Goal: Complete application form: Complete application form

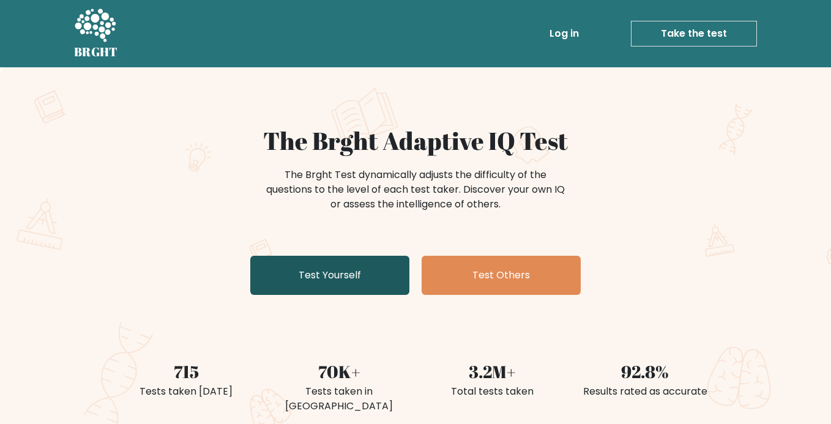
click at [377, 275] on link "Test Yourself" at bounding box center [329, 275] width 159 height 39
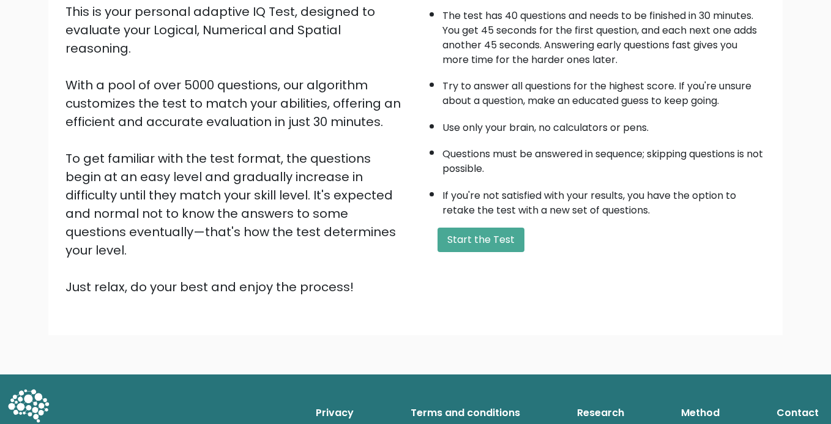
scroll to position [147, 0]
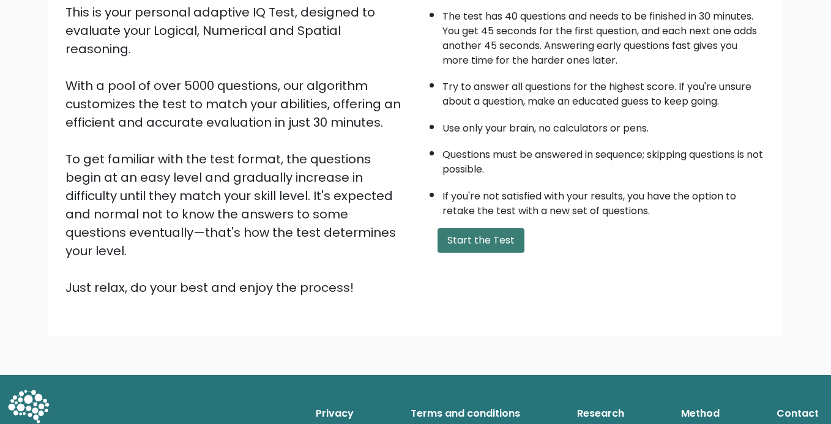
click at [489, 253] on button "Start the Test" at bounding box center [480, 240] width 87 height 24
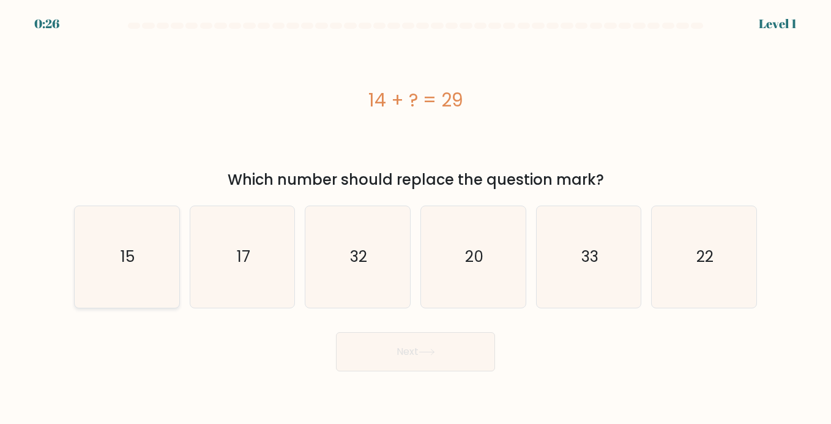
click at [160, 260] on icon "15" at bounding box center [127, 257] width 102 height 102
click at [415, 218] on input "a. 15" at bounding box center [415, 215] width 1 height 6
radio input "true"
click at [412, 338] on button "Next" at bounding box center [415, 351] width 159 height 39
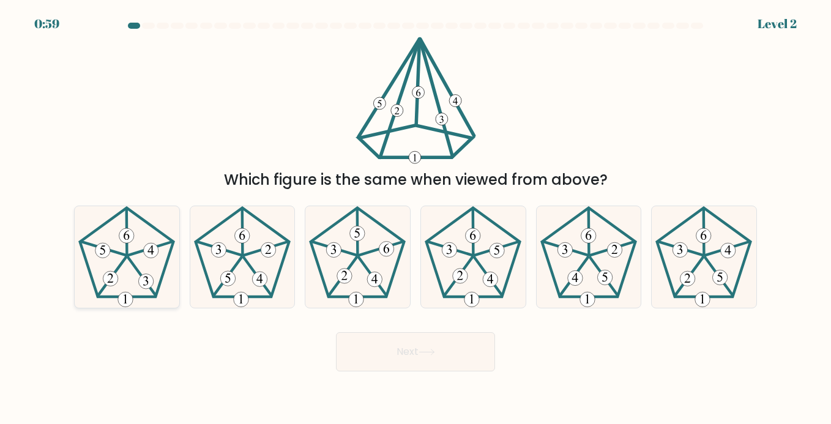
click at [124, 250] on icon at bounding box center [127, 257] width 102 height 102
click at [415, 218] on input "a." at bounding box center [415, 215] width 1 height 6
radio input "true"
click at [387, 352] on button "Next" at bounding box center [415, 351] width 159 height 39
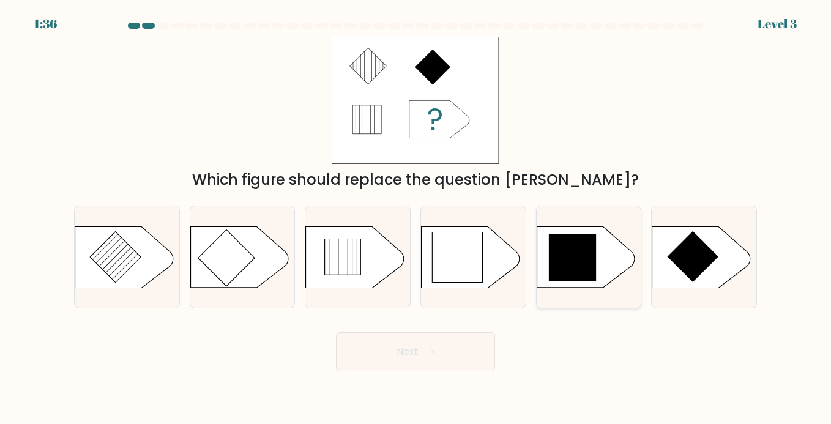
click at [559, 263] on icon at bounding box center [573, 258] width 48 height 48
click at [416, 218] on input "e." at bounding box center [415, 215] width 1 height 6
radio input "true"
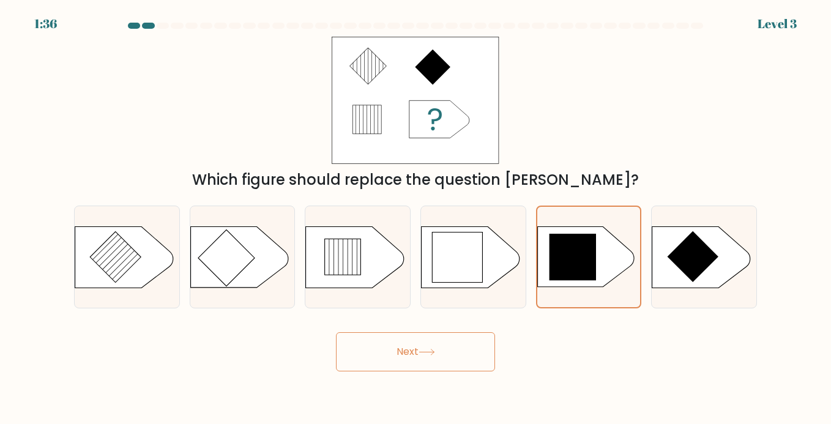
click at [453, 342] on button "Next" at bounding box center [415, 351] width 159 height 39
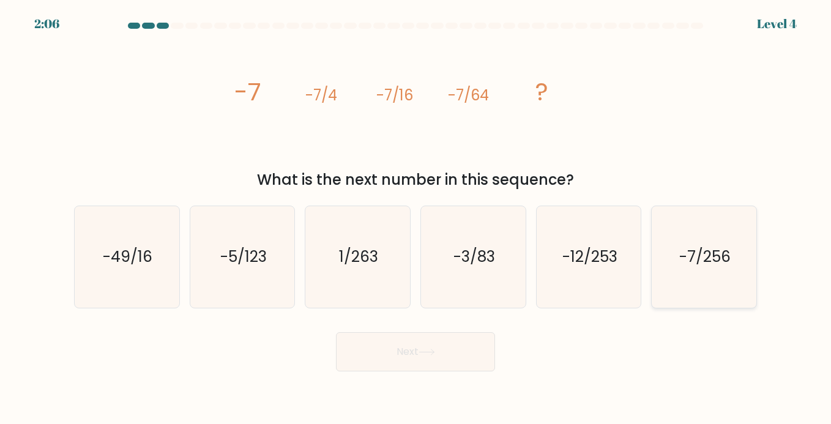
click at [707, 241] on icon "-7/256" at bounding box center [704, 257] width 102 height 102
click at [416, 218] on input "f. -7/256" at bounding box center [415, 215] width 1 height 6
radio input "true"
click at [461, 347] on button "Next" at bounding box center [415, 351] width 159 height 39
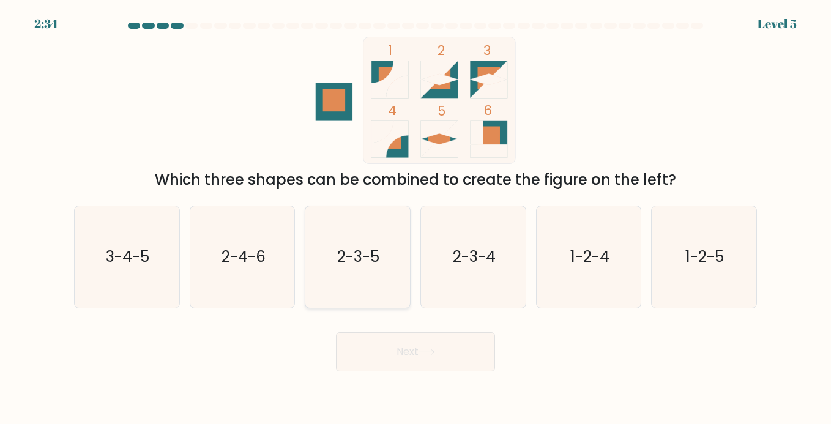
click at [358, 241] on icon "2-3-5" at bounding box center [357, 257] width 102 height 102
click at [415, 218] on input "c. 2-3-5" at bounding box center [415, 215] width 1 height 6
radio input "true"
click at [406, 352] on button "Next" at bounding box center [415, 351] width 159 height 39
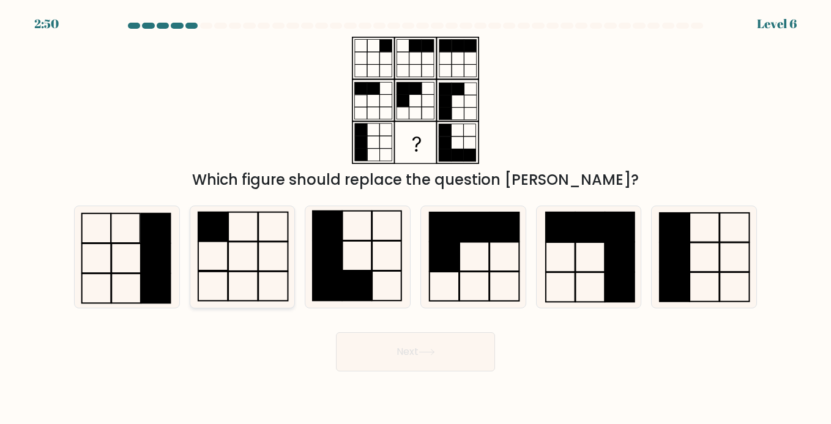
click at [243, 231] on icon at bounding box center [242, 257] width 102 height 102
click at [415, 218] on input "b." at bounding box center [415, 215] width 1 height 6
radio input "true"
click at [404, 361] on button "Next" at bounding box center [415, 351] width 159 height 39
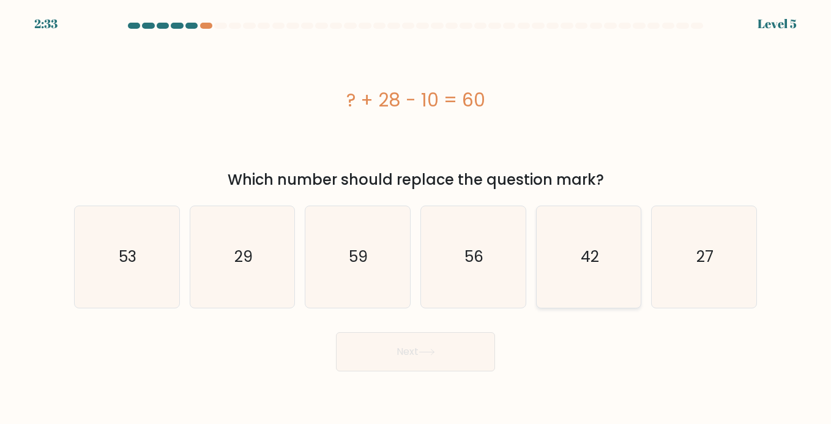
click at [615, 262] on icon "42" at bounding box center [589, 257] width 102 height 102
click at [416, 218] on input "e. 42" at bounding box center [415, 215] width 1 height 6
radio input "true"
click at [467, 342] on button "Next" at bounding box center [415, 351] width 159 height 39
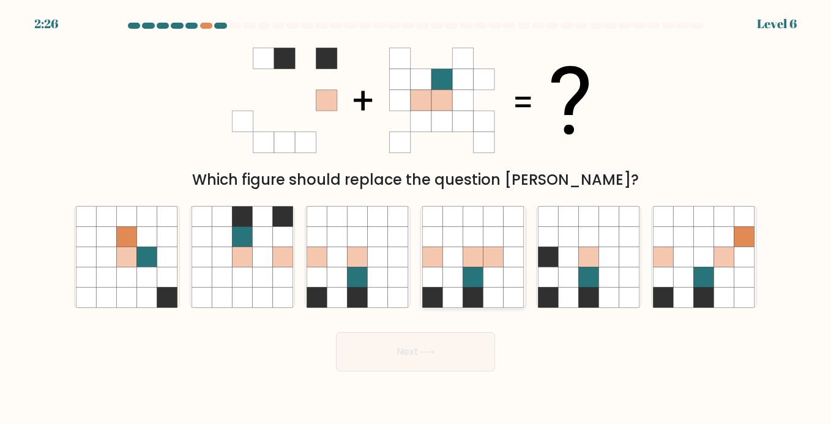
click at [483, 280] on icon at bounding box center [473, 277] width 20 height 20
click at [416, 218] on input "d." at bounding box center [415, 215] width 1 height 6
radio input "true"
click at [448, 358] on button "Next" at bounding box center [415, 351] width 159 height 39
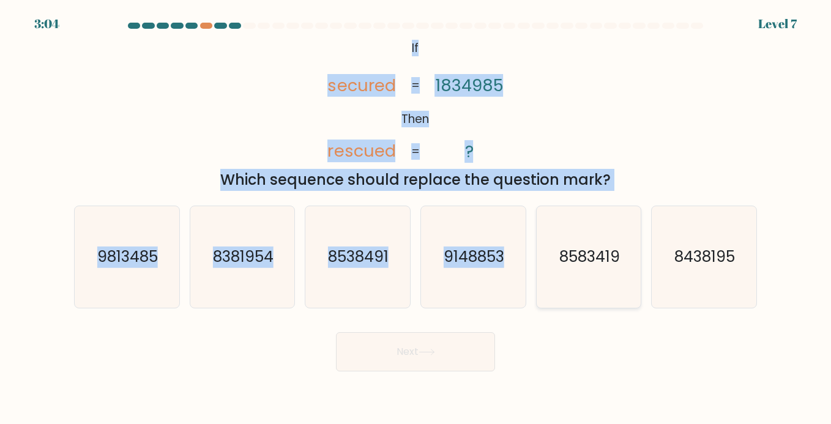
drag, startPoint x: 401, startPoint y: 43, endPoint x: 577, endPoint y: 223, distance: 251.8
click at [577, 223] on form "If ?" at bounding box center [415, 197] width 831 height 349
drag, startPoint x: 397, startPoint y: 42, endPoint x: 638, endPoint y: 185, distance: 280.0
click at [639, 185] on div "@import url('https://fonts.googleapis.com/css?family=Abril+Fatface:400,100,100i…" at bounding box center [415, 114] width 697 height 154
copy div "If Then secured rescued 1834985 ? = = Which sequence should replace the questio…"
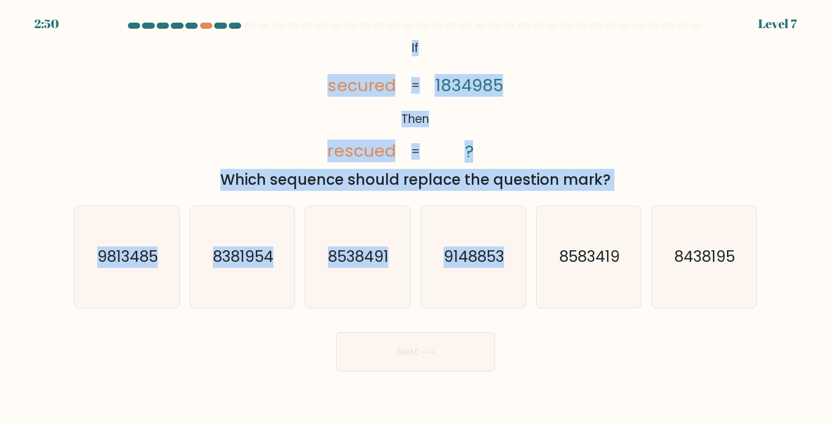
click at [549, 158] on div "@import url('https://fonts.googleapis.com/css?family=Abril+Fatface:400,100,100i…" at bounding box center [415, 114] width 697 height 154
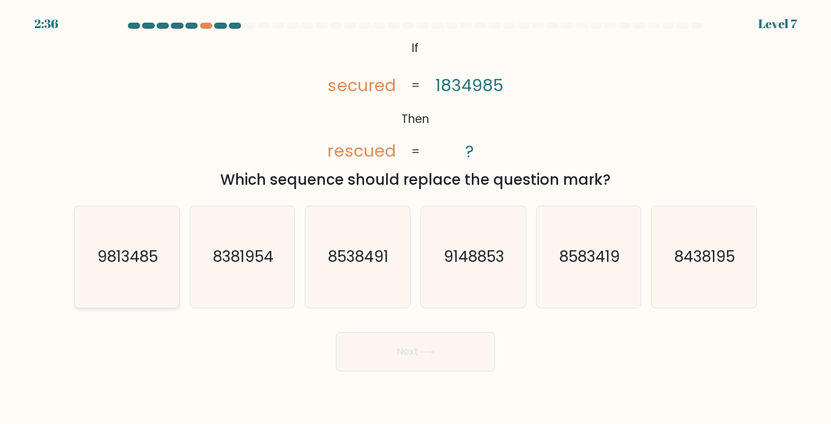
click at [125, 270] on icon "9813485" at bounding box center [127, 257] width 102 height 102
click at [415, 218] on input "a. 9813485" at bounding box center [415, 215] width 1 height 6
radio input "true"
click at [396, 354] on button "Next" at bounding box center [415, 351] width 159 height 39
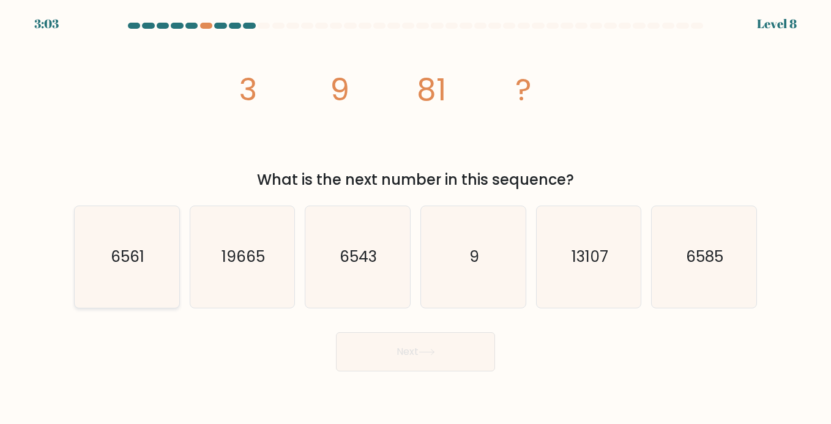
click at [162, 245] on icon "6561" at bounding box center [127, 257] width 102 height 102
click at [415, 218] on input "a. 6561" at bounding box center [415, 215] width 1 height 6
radio input "true"
click at [396, 346] on button "Next" at bounding box center [415, 351] width 159 height 39
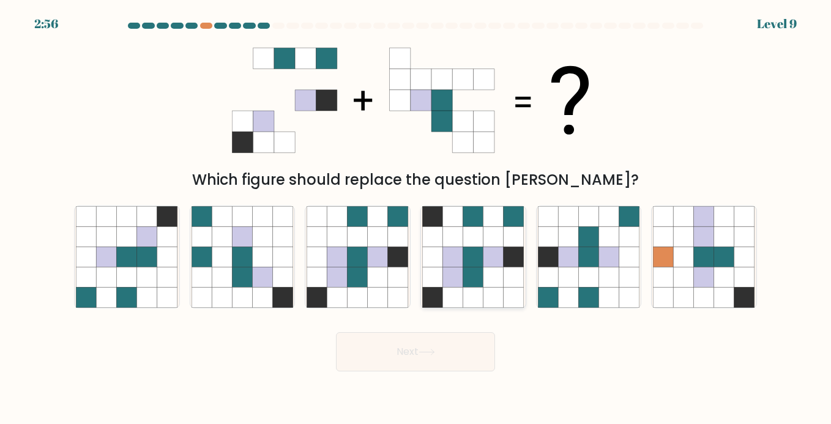
click at [456, 243] on icon at bounding box center [453, 236] width 20 height 20
click at [416, 218] on input "d." at bounding box center [415, 215] width 1 height 6
radio input "true"
click at [444, 344] on button "Next" at bounding box center [415, 351] width 159 height 39
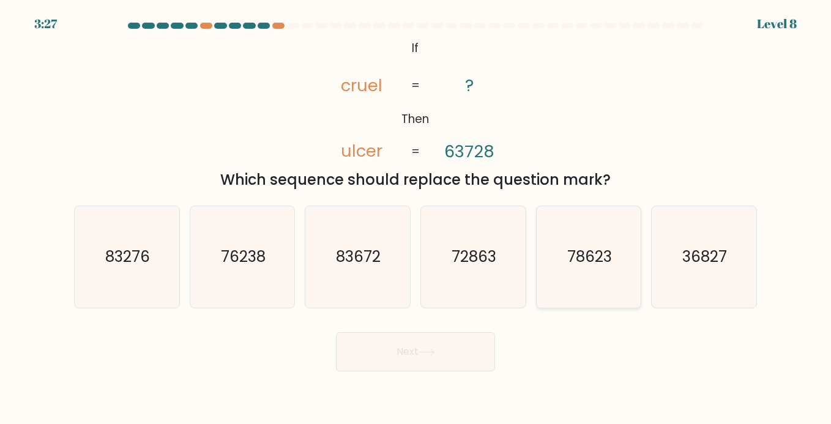
click at [574, 251] on text "78623" at bounding box center [589, 257] width 45 height 21
click at [416, 218] on input "e. 78623" at bounding box center [415, 215] width 1 height 6
radio input "true"
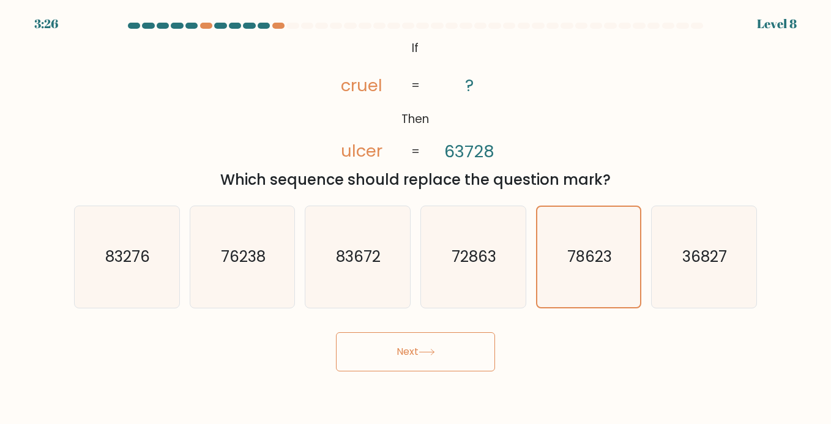
click at [425, 350] on icon at bounding box center [426, 352] width 17 height 7
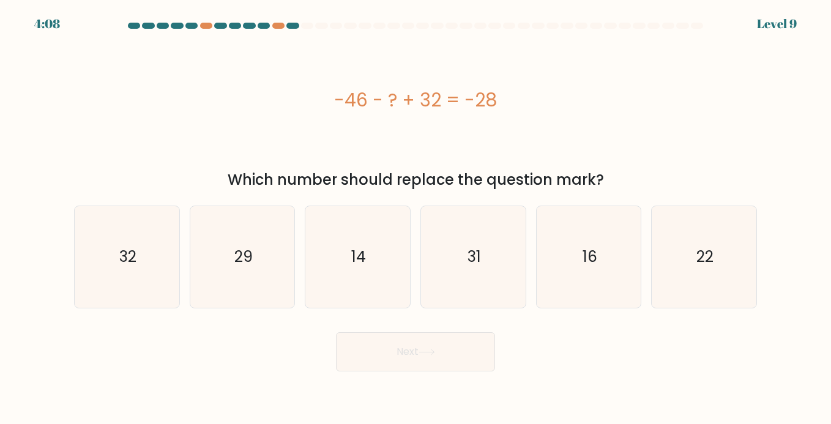
drag, startPoint x: 329, startPoint y: 98, endPoint x: 527, endPoint y: 110, distance: 198.6
click at [527, 110] on div "-46 - ? + 32 = -28" at bounding box center [415, 100] width 683 height 28
copy div "-46 - ? + 32 = -28"
click at [414, 156] on div "-46 - ? + 32 = -28" at bounding box center [415, 100] width 683 height 127
click at [327, 229] on icon "14" at bounding box center [357, 257] width 102 height 102
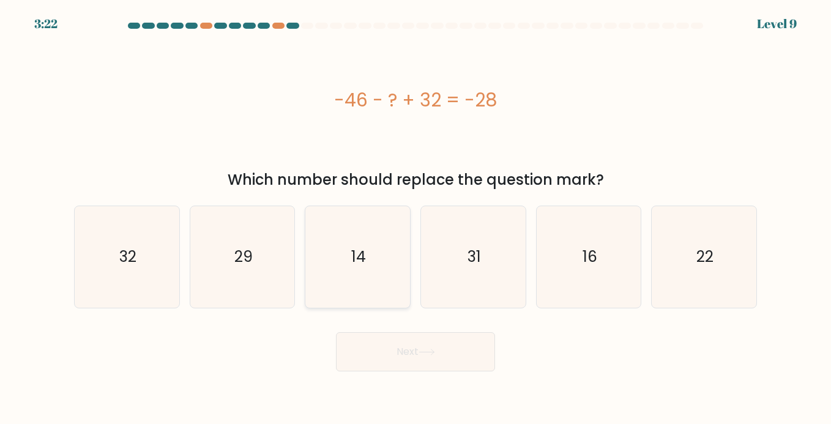
click at [415, 218] on input "c. 14" at bounding box center [415, 215] width 1 height 6
radio input "true"
click at [388, 351] on button "Next" at bounding box center [415, 351] width 159 height 39
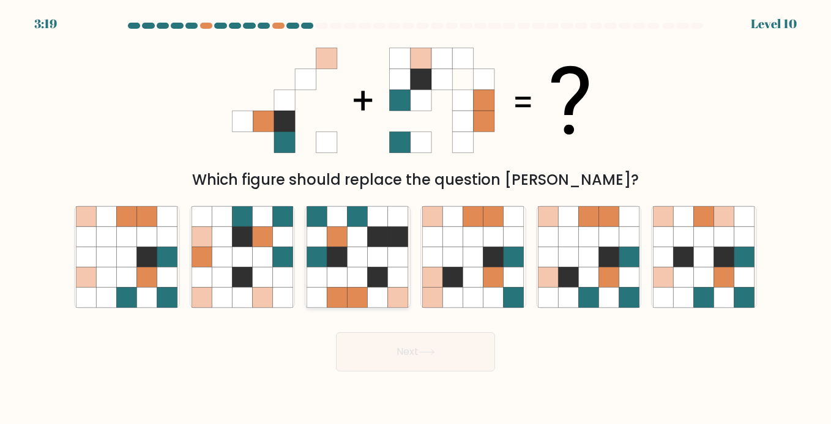
click at [367, 264] on icon at bounding box center [357, 257] width 20 height 20
click at [415, 218] on input "c." at bounding box center [415, 215] width 1 height 6
radio input "true"
click at [416, 362] on button "Next" at bounding box center [415, 351] width 159 height 39
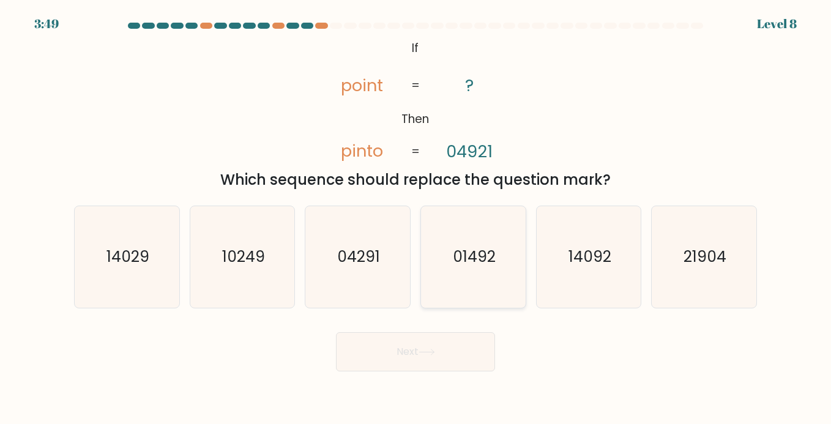
click at [497, 273] on icon "01492" at bounding box center [473, 257] width 102 height 102
click at [416, 218] on input "d. 01492" at bounding box center [415, 215] width 1 height 6
radio input "true"
click at [480, 339] on button "Next" at bounding box center [415, 351] width 159 height 39
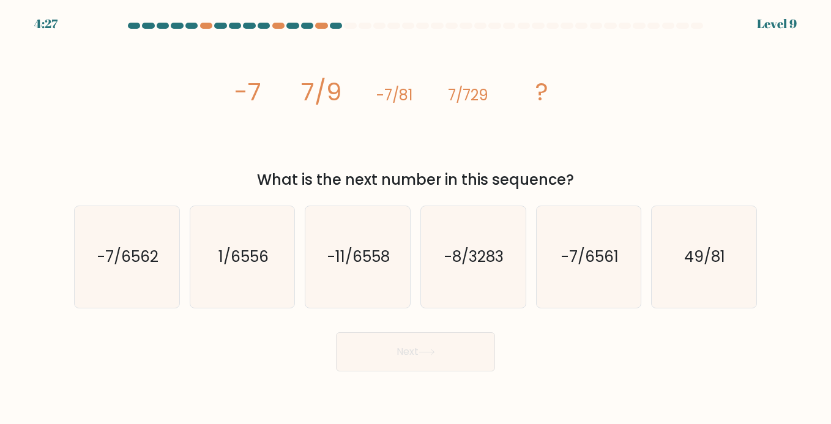
drag, startPoint x: 220, startPoint y: 86, endPoint x: 569, endPoint y: 98, distance: 349.5
click at [571, 100] on div "image/svg+xml -7 7/9 -7/81 7/729 ? What is the next number in this sequence?" at bounding box center [415, 114] width 697 height 154
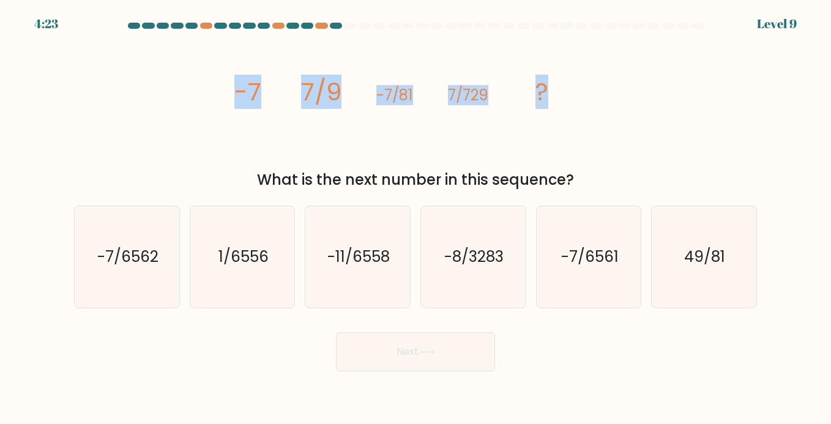
drag, startPoint x: 228, startPoint y: 98, endPoint x: 544, endPoint y: 94, distance: 316.9
click at [544, 94] on div "image/svg+xml -7 7/9 -7/81 7/729 ? What is the next number in this sequence?" at bounding box center [415, 114] width 697 height 154
copy g "-7 7/9 -7/81 7/729 ?"
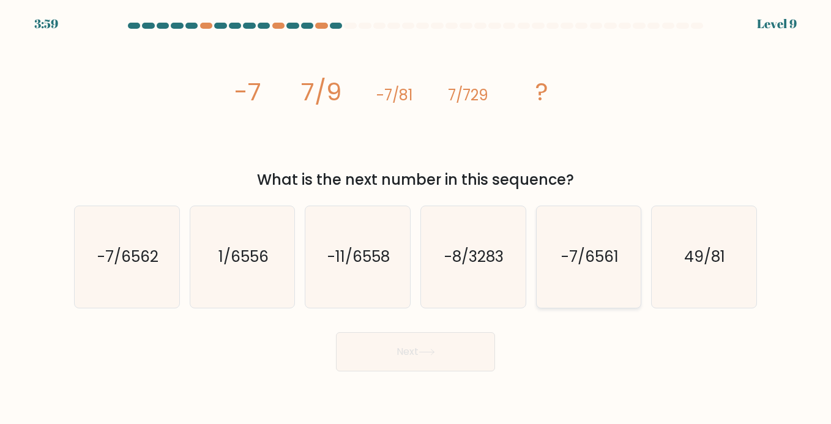
click at [551, 259] on icon "-7/6561" at bounding box center [589, 257] width 102 height 102
click at [416, 218] on input "e. -7/6561" at bounding box center [415, 215] width 1 height 6
radio input "true"
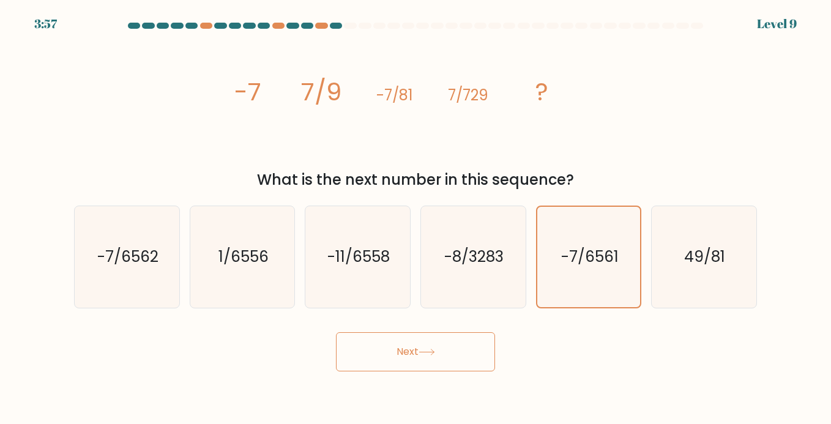
click at [475, 365] on button "Next" at bounding box center [415, 351] width 159 height 39
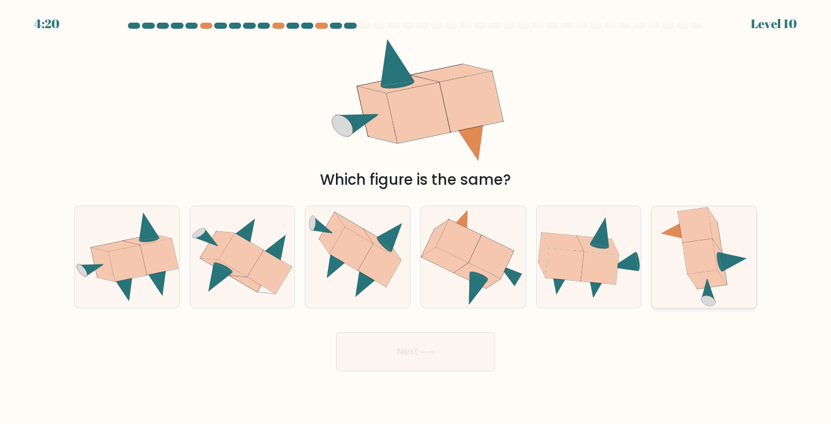
click at [698, 264] on icon at bounding box center [700, 256] width 34 height 35
click at [416, 218] on input "f." at bounding box center [415, 215] width 1 height 6
radio input "true"
click at [454, 358] on button "Next" at bounding box center [415, 351] width 159 height 39
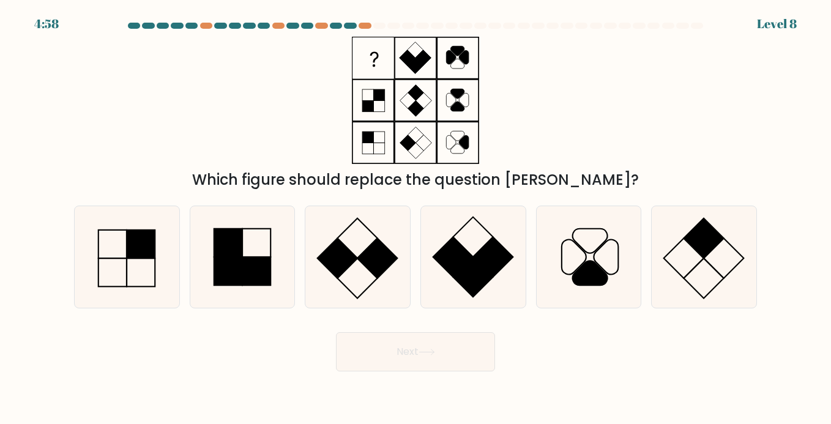
drag, startPoint x: 346, startPoint y: 39, endPoint x: 434, endPoint y: 128, distance: 125.9
click at [441, 129] on icon at bounding box center [415, 100] width 153 height 127
drag, startPoint x: 434, startPoint y: 128, endPoint x: 469, endPoint y: 170, distance: 54.3
click at [474, 173] on div "Which figure should replace the question mark?" at bounding box center [415, 114] width 697 height 154
drag, startPoint x: 483, startPoint y: 159, endPoint x: 395, endPoint y: 124, distance: 95.3
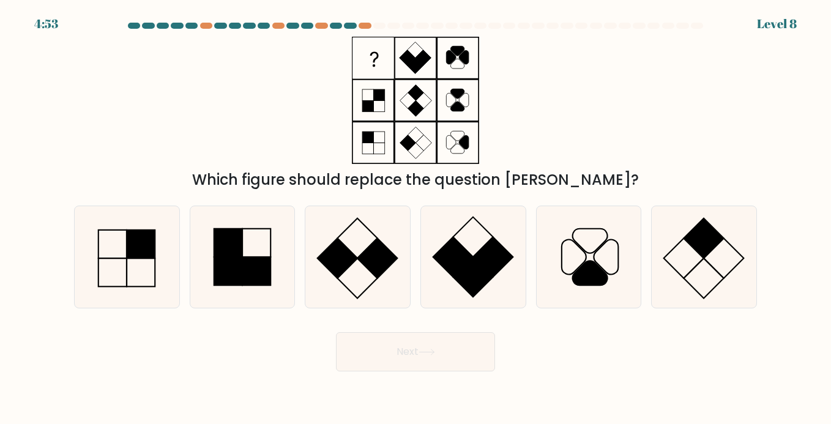
click at [395, 124] on icon at bounding box center [415, 100] width 153 height 127
click at [357, 239] on icon at bounding box center [357, 257] width 102 height 102
click at [415, 218] on input "c." at bounding box center [415, 215] width 1 height 6
radio input "true"
click at [142, 232] on rect at bounding box center [141, 244] width 28 height 28
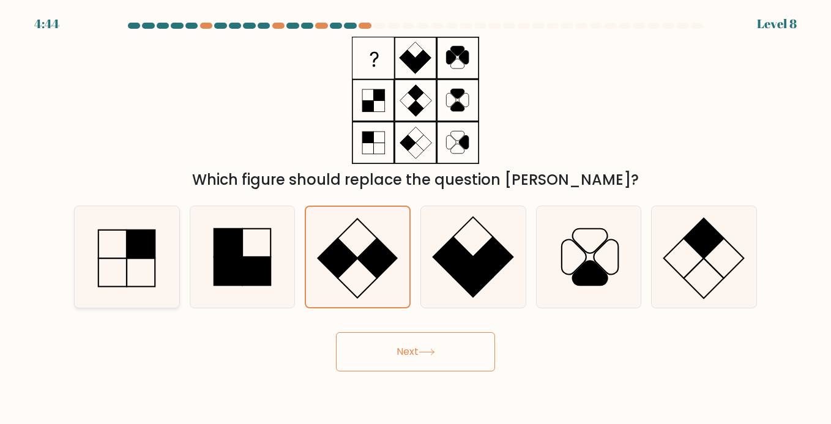
click at [415, 218] on input "a." at bounding box center [415, 215] width 1 height 6
radio input "true"
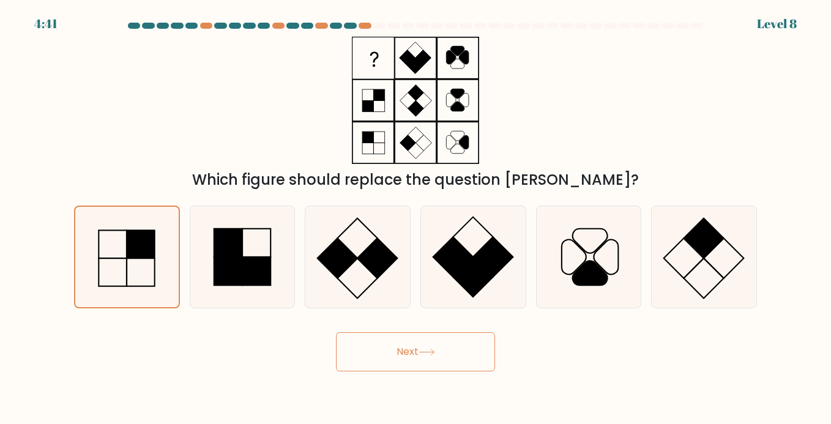
click at [390, 344] on button "Next" at bounding box center [415, 351] width 159 height 39
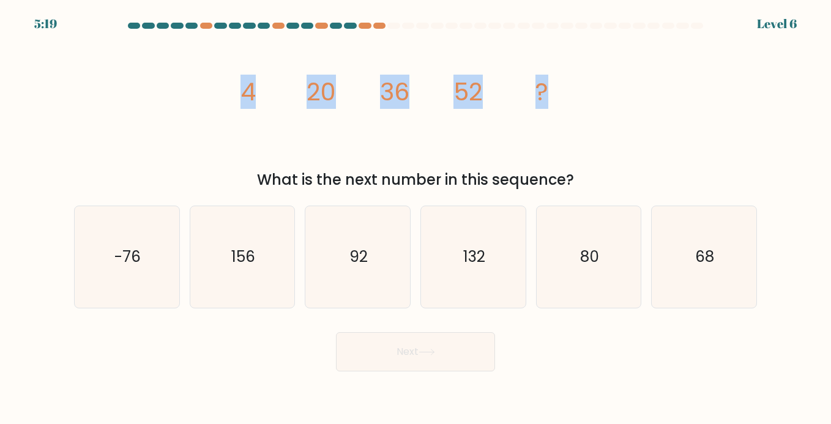
drag, startPoint x: 225, startPoint y: 94, endPoint x: 544, endPoint y: 103, distance: 319.5
click at [544, 103] on div "image/svg+xml 4 20 36 52 ? What is the next number in this sequence?" at bounding box center [415, 114] width 697 height 154
copy g "4 20 36 52 ?"
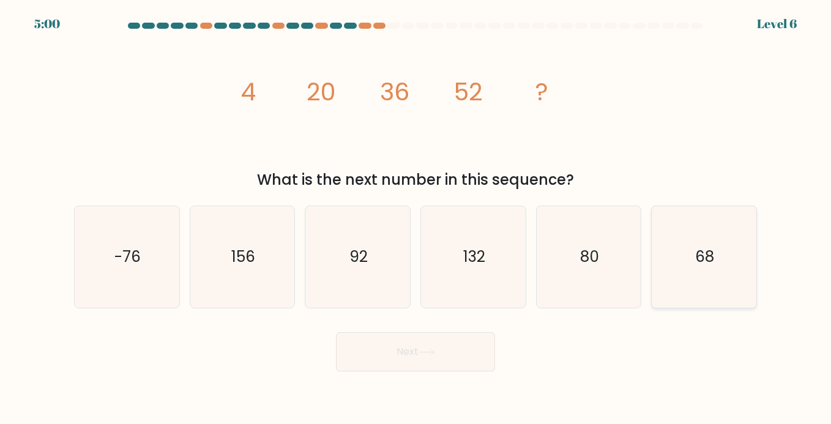
click at [729, 287] on icon "68" at bounding box center [704, 257] width 102 height 102
click at [416, 218] on input "f. 68" at bounding box center [415, 215] width 1 height 6
radio input "true"
click at [461, 366] on button "Next" at bounding box center [415, 351] width 159 height 39
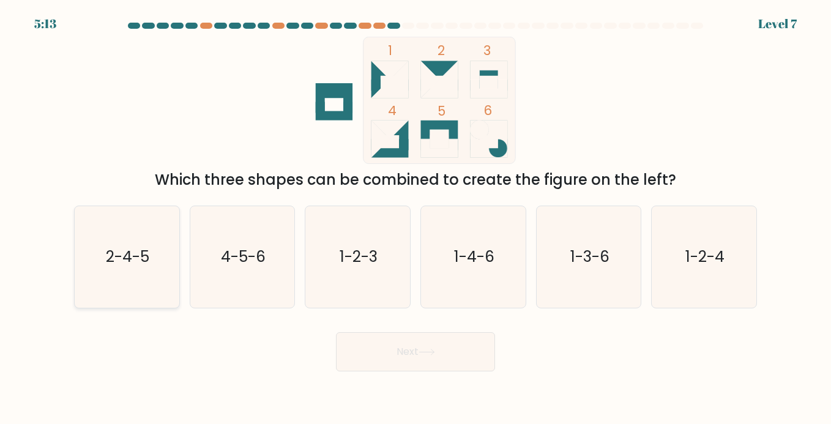
click at [147, 278] on icon "2-4-5" at bounding box center [127, 257] width 102 height 102
click at [415, 218] on input "a. 2-4-5" at bounding box center [415, 215] width 1 height 6
radio input "true"
click at [350, 354] on button "Next" at bounding box center [415, 351] width 159 height 39
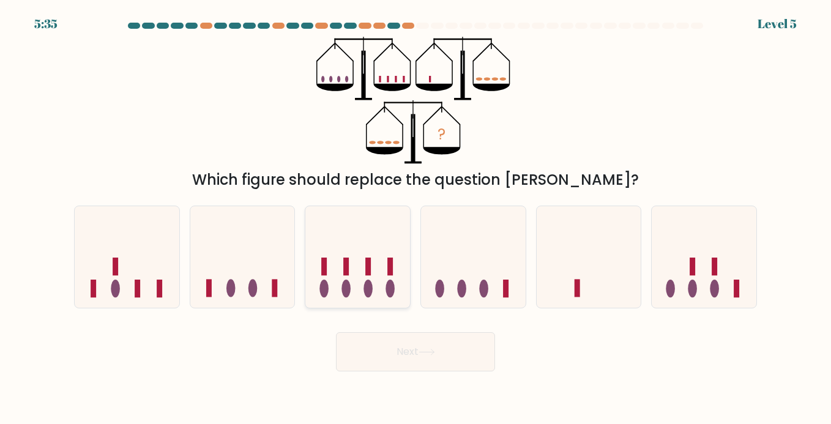
click at [353, 291] on icon at bounding box center [357, 257] width 105 height 86
click at [415, 218] on input "c." at bounding box center [415, 215] width 1 height 6
radio input "true"
click at [387, 358] on button "Next" at bounding box center [415, 351] width 159 height 39
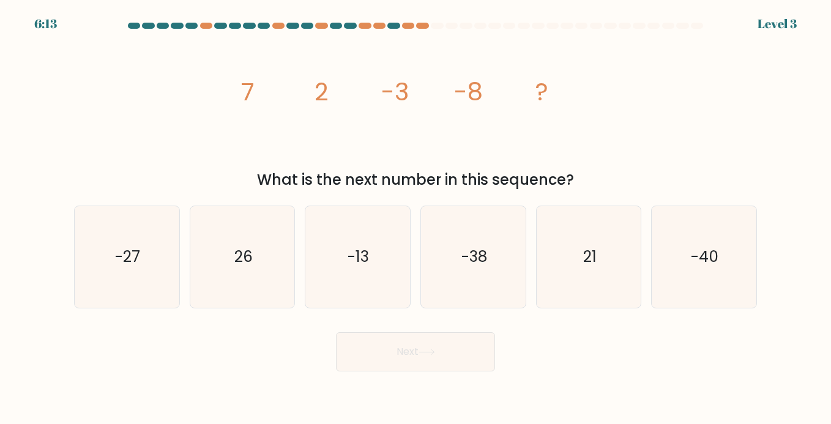
drag, startPoint x: 224, startPoint y: 101, endPoint x: 549, endPoint y: 88, distance: 325.1
click at [549, 88] on div "image/svg+xml 7 2 -3 -8 ? What is the next number in this sequence?" at bounding box center [415, 114] width 697 height 154
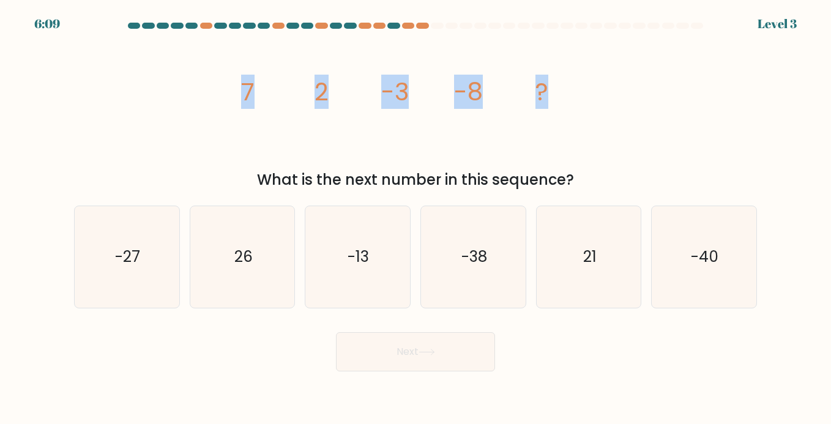
drag, startPoint x: 225, startPoint y: 93, endPoint x: 547, endPoint y: 84, distance: 322.5
click at [547, 84] on div "image/svg+xml 7 2 -3 -8 ? What is the next number in this sequence?" at bounding box center [415, 114] width 697 height 154
copy g "7 2 -3 -8 ?"
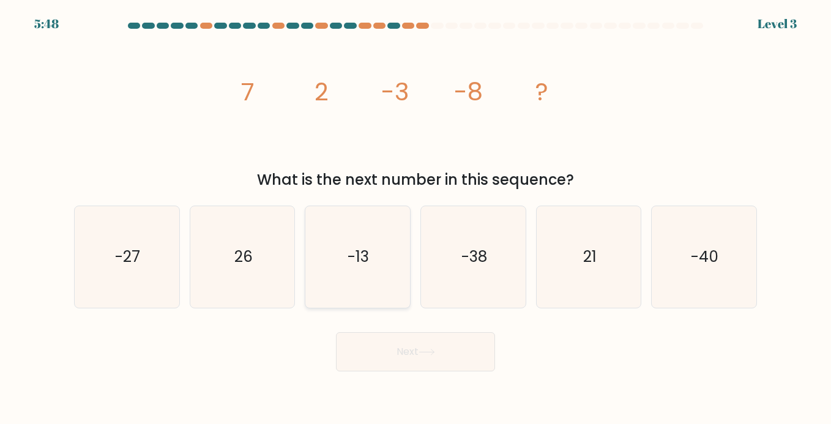
click at [389, 247] on icon "-13" at bounding box center [357, 257] width 102 height 102
click at [415, 218] on input "c. -13" at bounding box center [415, 215] width 1 height 6
radio input "true"
click at [404, 343] on button "Next" at bounding box center [415, 351] width 159 height 39
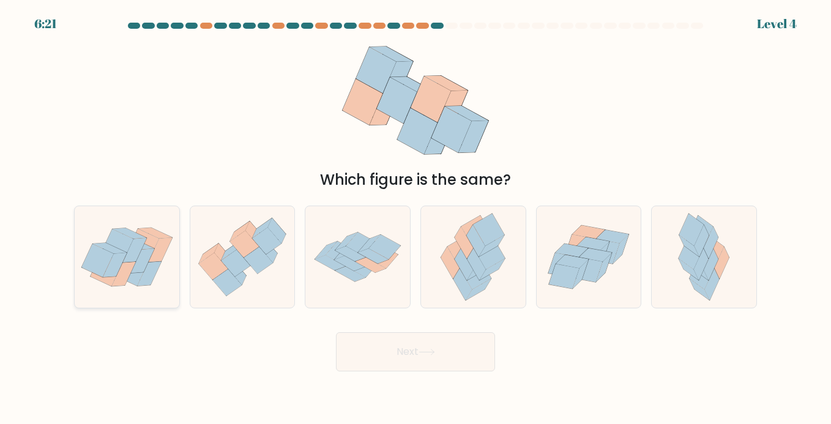
click at [155, 269] on icon at bounding box center [149, 273] width 24 height 24
click at [415, 218] on input "a." at bounding box center [415, 215] width 1 height 6
radio input "true"
click at [445, 366] on button "Next" at bounding box center [415, 351] width 159 height 39
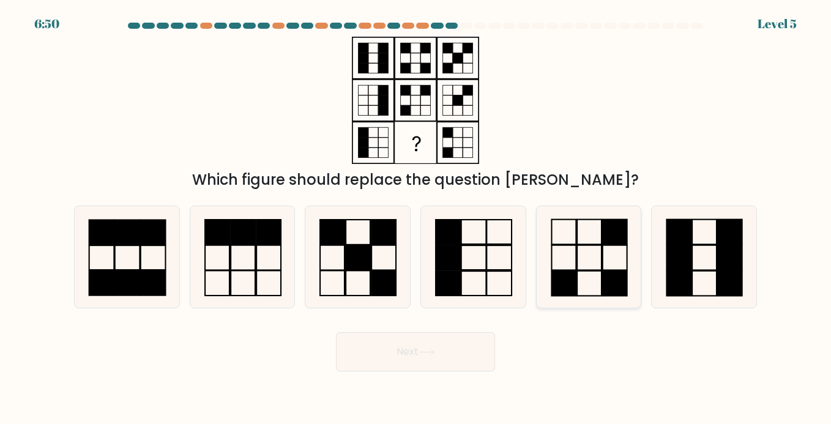
click at [600, 275] on icon at bounding box center [589, 257] width 102 height 102
click at [416, 218] on input "e." at bounding box center [415, 215] width 1 height 6
radio input "true"
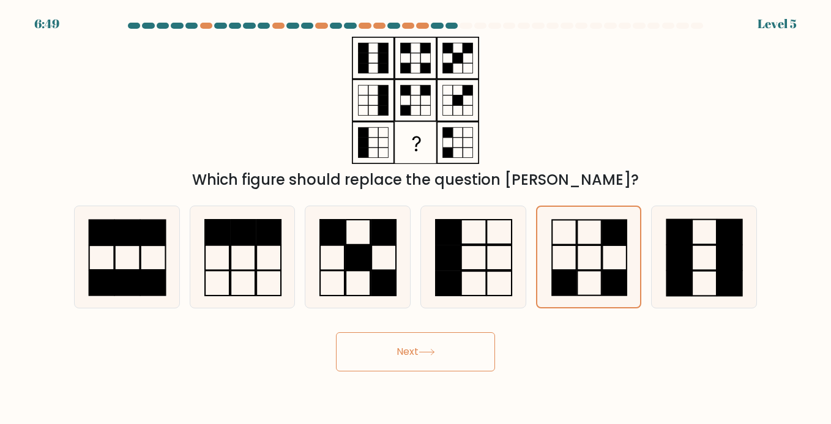
click at [422, 351] on icon at bounding box center [426, 352] width 17 height 7
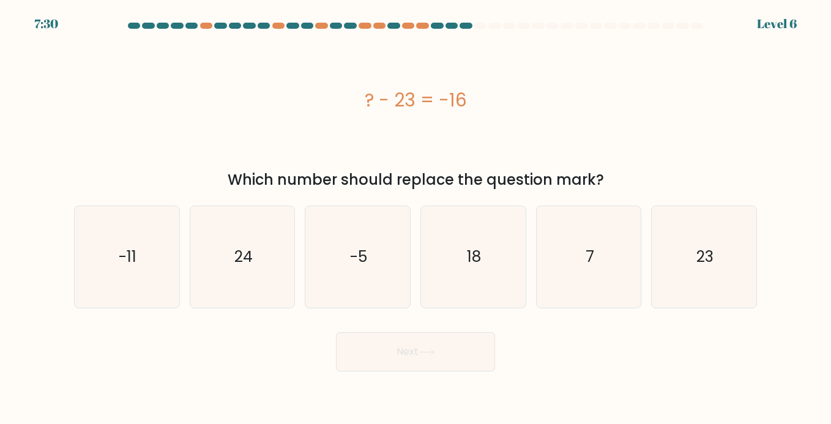
drag, startPoint x: 352, startPoint y: 102, endPoint x: 461, endPoint y: 122, distance: 110.3
click at [461, 122] on div "? - 23 = -16" at bounding box center [415, 100] width 683 height 127
copy div "? - 23 = -16"
click at [603, 303] on icon "7" at bounding box center [589, 257] width 102 height 102
click at [416, 218] on input "e. 7" at bounding box center [415, 215] width 1 height 6
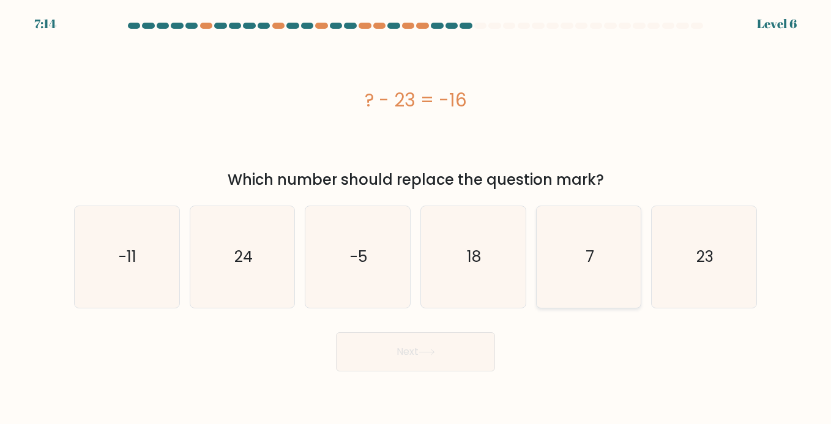
radio input "true"
click at [456, 344] on button "Next" at bounding box center [415, 351] width 159 height 39
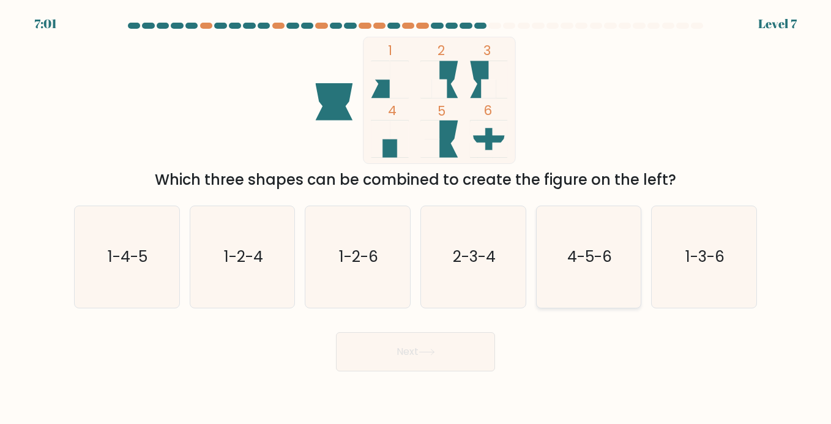
click at [568, 253] on text "4-5-6" at bounding box center [589, 257] width 45 height 21
click at [416, 218] on input "e. 4-5-6" at bounding box center [415, 215] width 1 height 6
radio input "true"
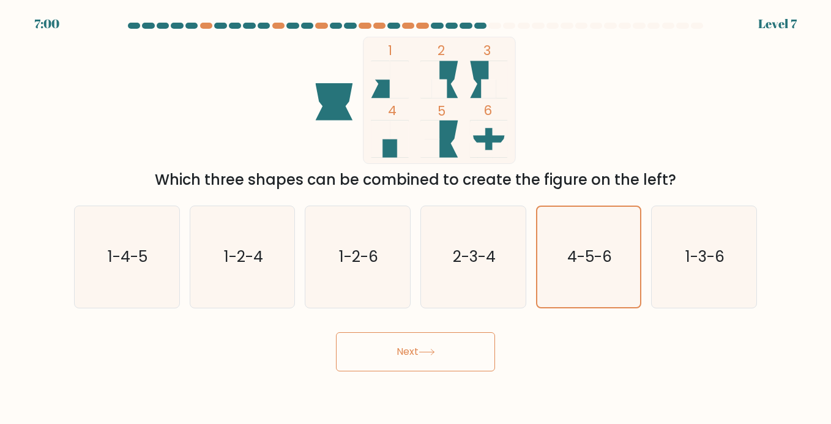
click at [454, 340] on button "Next" at bounding box center [415, 351] width 159 height 39
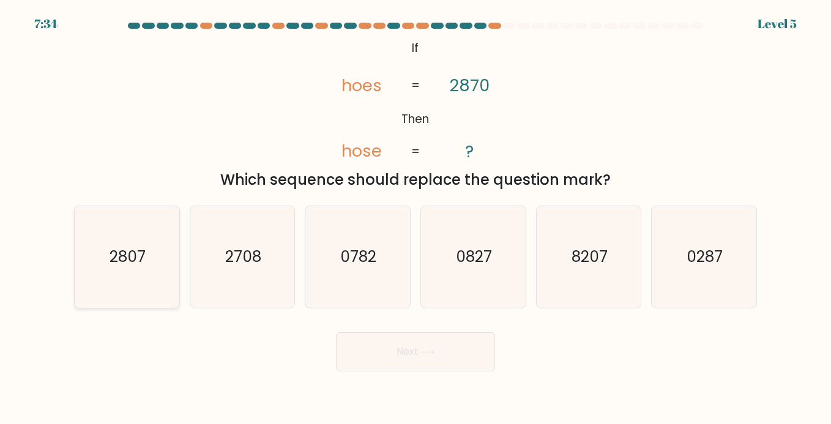
click at [167, 257] on icon "2807" at bounding box center [127, 257] width 102 height 102
click at [415, 218] on input "a. 2807" at bounding box center [415, 215] width 1 height 6
radio input "true"
click at [348, 349] on button "Next" at bounding box center [415, 351] width 159 height 39
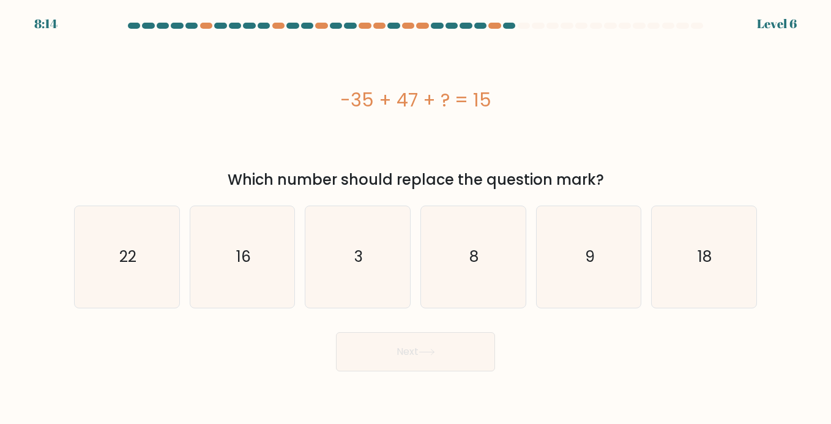
drag, startPoint x: 321, startPoint y: 86, endPoint x: 508, endPoint y: 105, distance: 188.8
click at [509, 105] on div "-35 + 47 + ? = 15" at bounding box center [415, 100] width 683 height 28
copy div "-35 + 47 + ? = 15"
click at [507, 162] on div "-35 + 47 + ? = 15" at bounding box center [415, 100] width 683 height 127
click at [369, 253] on icon "3" at bounding box center [357, 257] width 102 height 102
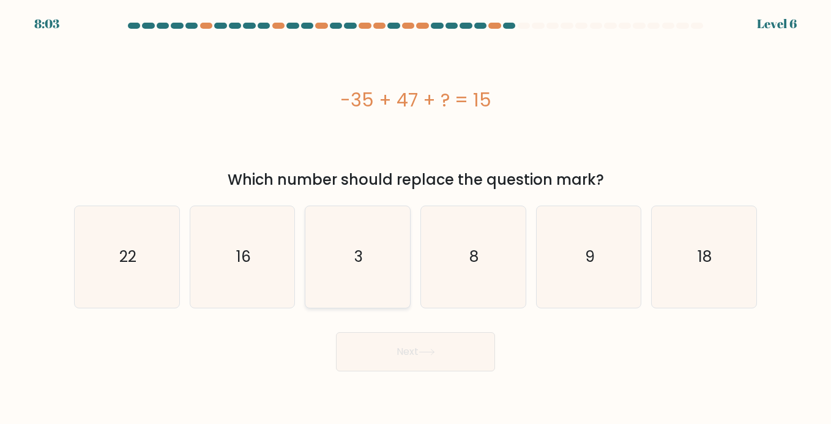
click at [415, 218] on input "c. 3" at bounding box center [415, 215] width 1 height 6
radio input "true"
click at [417, 352] on button "Next" at bounding box center [415, 351] width 159 height 39
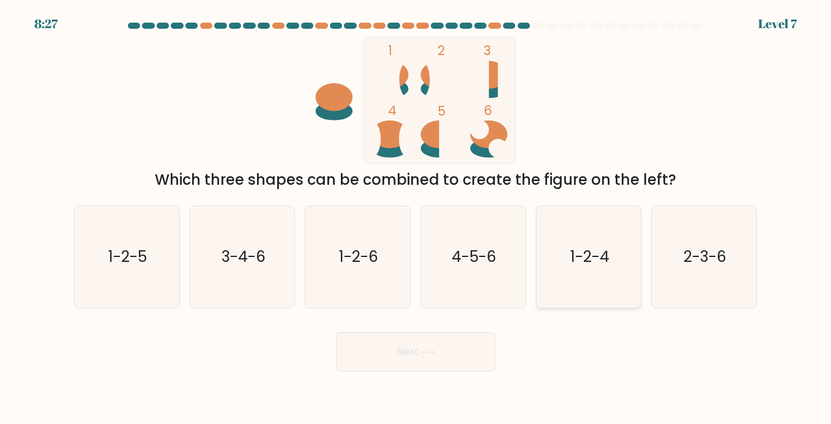
click at [612, 250] on icon "1-2-4" at bounding box center [589, 257] width 102 height 102
click at [416, 218] on input "e. 1-2-4" at bounding box center [415, 215] width 1 height 6
radio input "true"
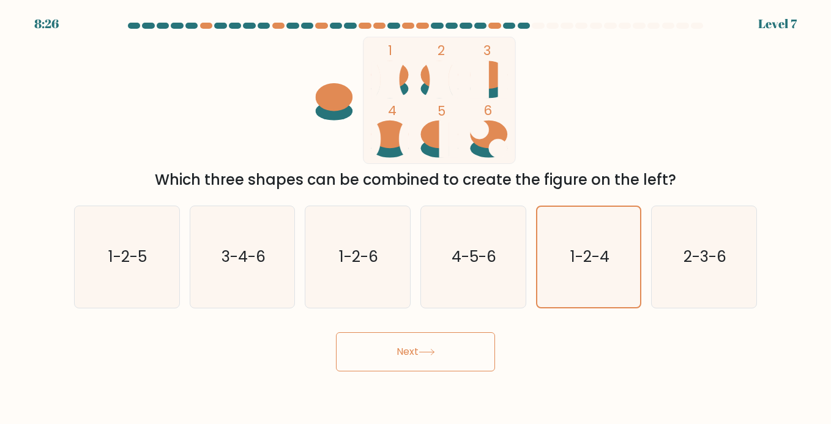
click at [481, 352] on button "Next" at bounding box center [415, 351] width 159 height 39
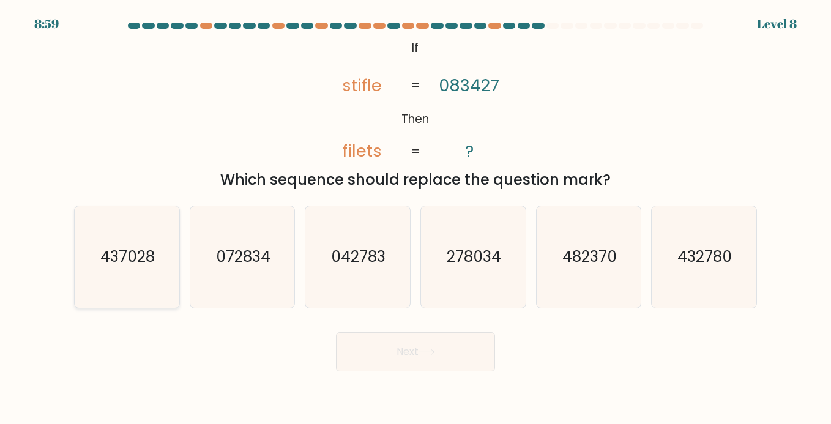
click at [134, 278] on icon "437028" at bounding box center [127, 257] width 102 height 102
click at [415, 218] on input "a. 437028" at bounding box center [415, 215] width 1 height 6
radio input "true"
click at [697, 246] on icon "432780" at bounding box center [704, 257] width 102 height 102
click at [416, 218] on input "f. 432780" at bounding box center [415, 215] width 1 height 6
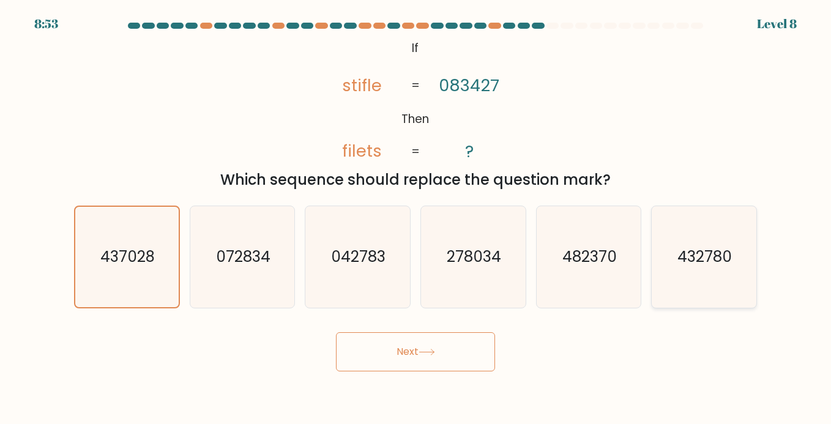
radio input "true"
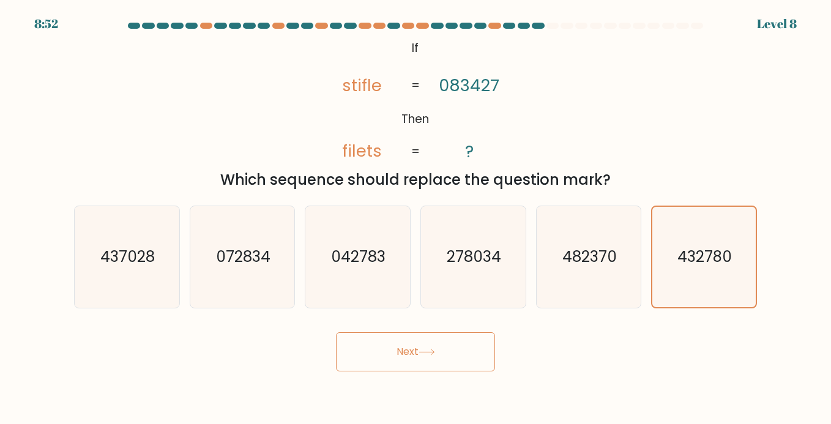
click at [486, 351] on button "Next" at bounding box center [415, 351] width 159 height 39
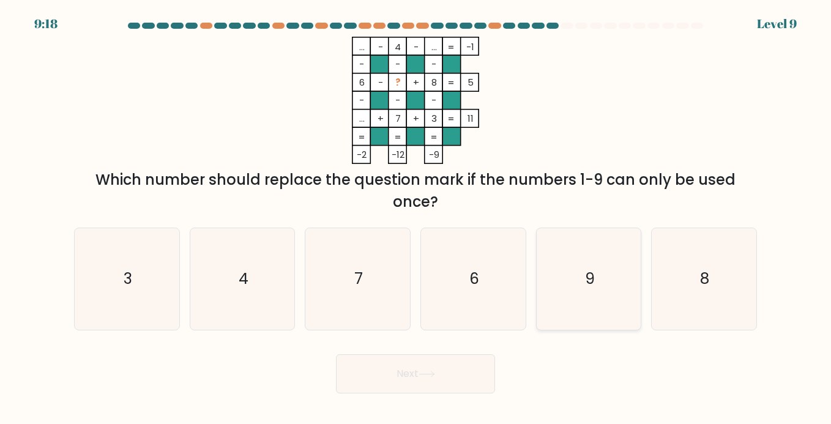
click at [547, 269] on icon "9" at bounding box center [589, 279] width 102 height 102
click at [416, 218] on input "e. 9" at bounding box center [415, 215] width 1 height 6
radio input "true"
click at [422, 388] on button "Next" at bounding box center [415, 373] width 159 height 39
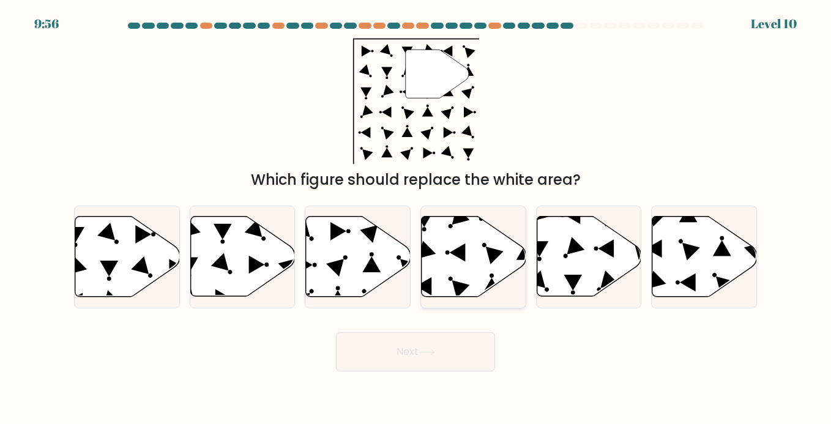
click at [426, 225] on icon at bounding box center [473, 257] width 105 height 80
click at [416, 218] on input "d." at bounding box center [415, 215] width 1 height 6
radio input "true"
click at [431, 360] on button "Next" at bounding box center [415, 351] width 159 height 39
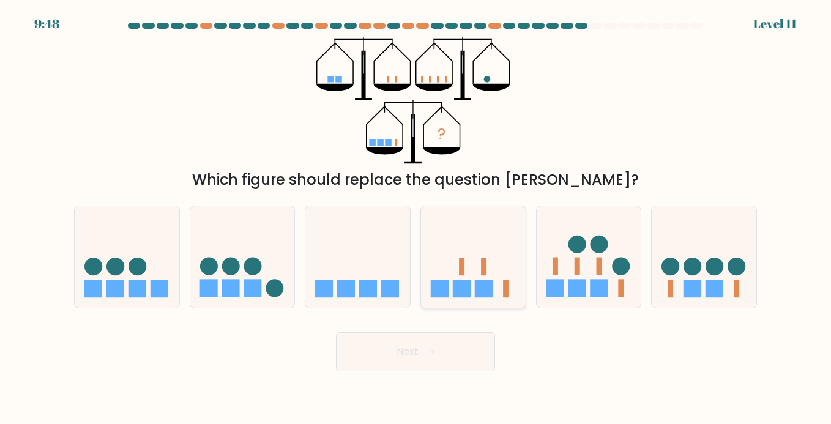
click at [477, 291] on rect at bounding box center [484, 289] width 18 height 18
click at [416, 218] on input "d." at bounding box center [415, 215] width 1 height 6
radio input "true"
click at [446, 360] on button "Next" at bounding box center [415, 351] width 159 height 39
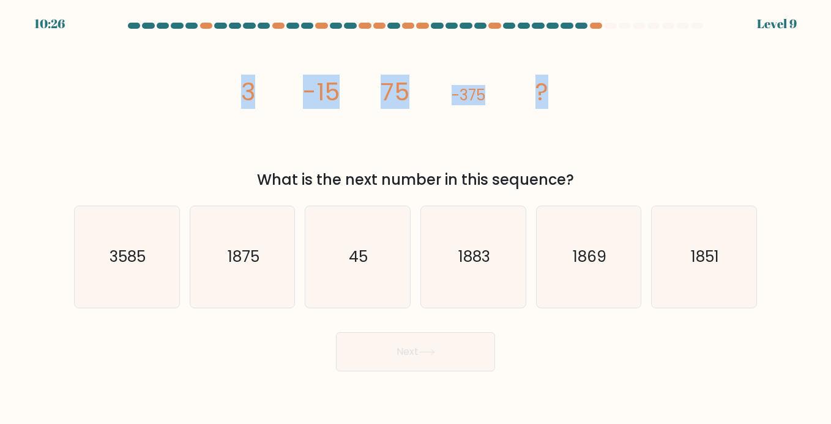
drag, startPoint x: 216, startPoint y: 102, endPoint x: 544, endPoint y: 92, distance: 328.6
click at [544, 92] on div "image/svg+xml 3 -15 75 -375 ? What is the next number in this sequence?" at bounding box center [415, 114] width 697 height 154
copy g "3 -15 75 -375 ?"
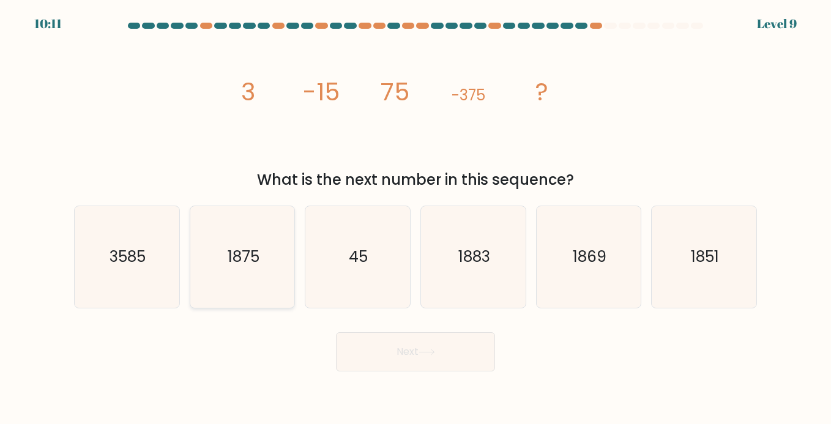
click at [210, 248] on icon "1875" at bounding box center [242, 257] width 102 height 102
click at [415, 218] on input "b. 1875" at bounding box center [415, 215] width 1 height 6
radio input "true"
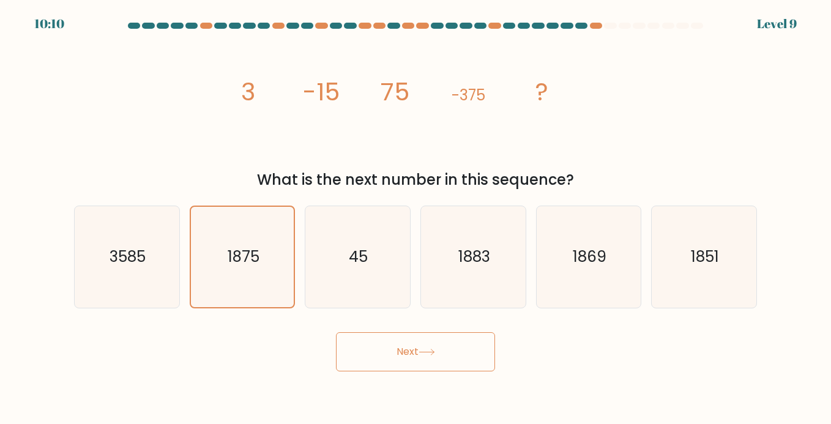
click at [359, 355] on button "Next" at bounding box center [415, 351] width 159 height 39
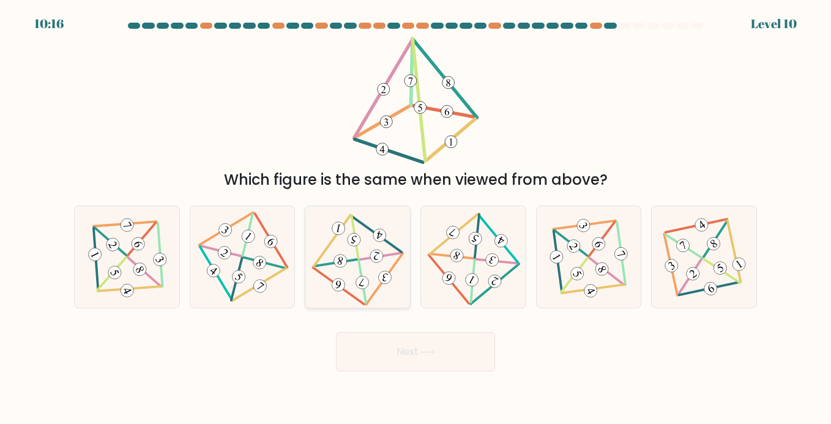
click at [347, 254] on icon at bounding box center [357, 257] width 83 height 81
click at [415, 218] on input "c." at bounding box center [415, 215] width 1 height 6
radio input "true"
click at [375, 355] on button "Next" at bounding box center [415, 351] width 159 height 39
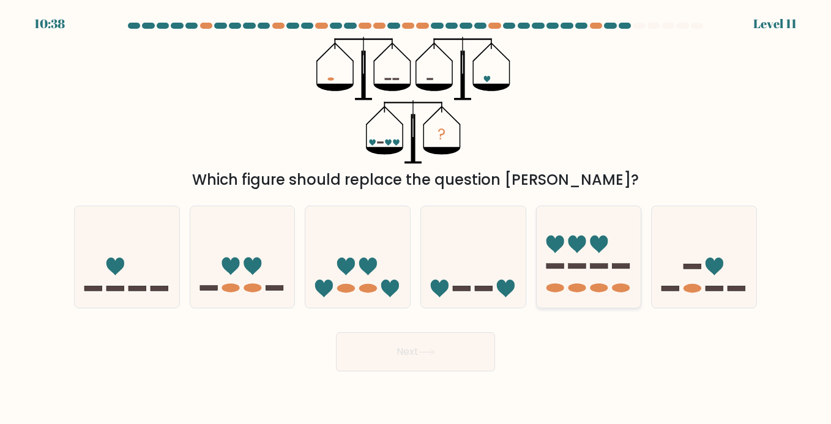
click at [633, 273] on icon at bounding box center [589, 257] width 105 height 86
click at [416, 218] on input "e." at bounding box center [415, 215] width 1 height 6
radio input "true"
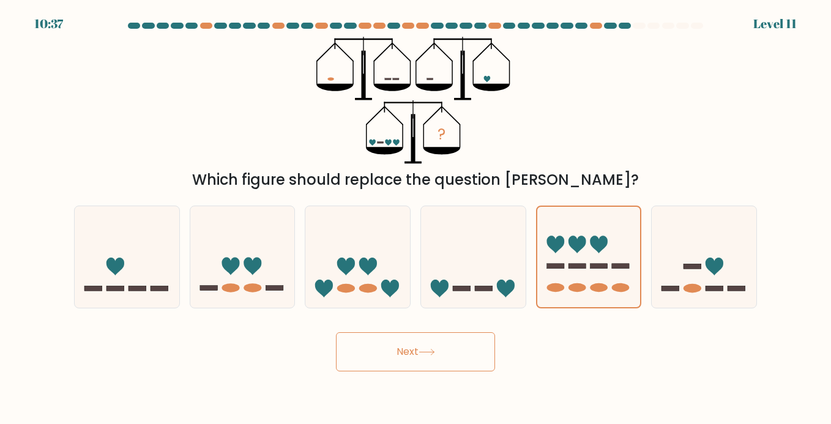
click at [487, 346] on button "Next" at bounding box center [415, 351] width 159 height 39
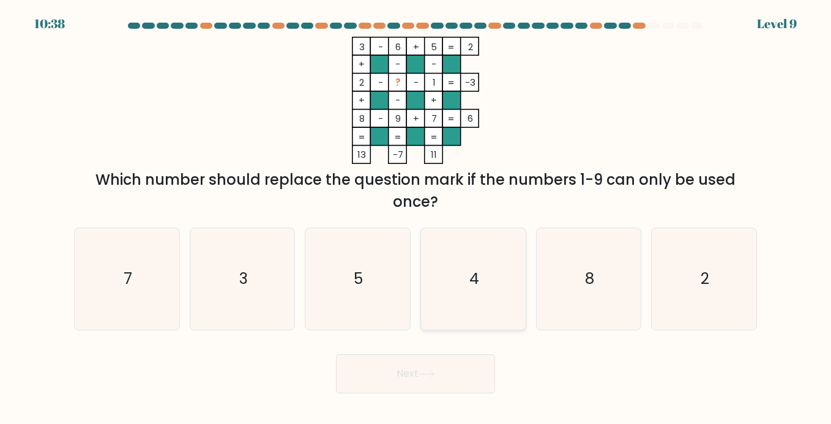
click at [444, 267] on icon "4" at bounding box center [473, 279] width 102 height 102
click at [416, 218] on input "d. 4" at bounding box center [415, 215] width 1 height 6
radio input "true"
click at [455, 366] on button "Next" at bounding box center [415, 373] width 159 height 39
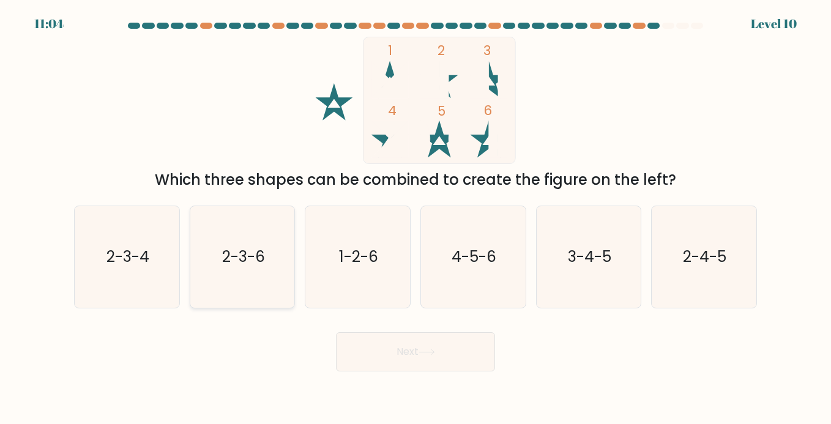
click at [273, 281] on icon "2-3-6" at bounding box center [242, 257] width 102 height 102
click at [415, 218] on input "b. 2-3-6" at bounding box center [415, 215] width 1 height 6
radio input "true"
click at [417, 363] on button "Next" at bounding box center [415, 351] width 159 height 39
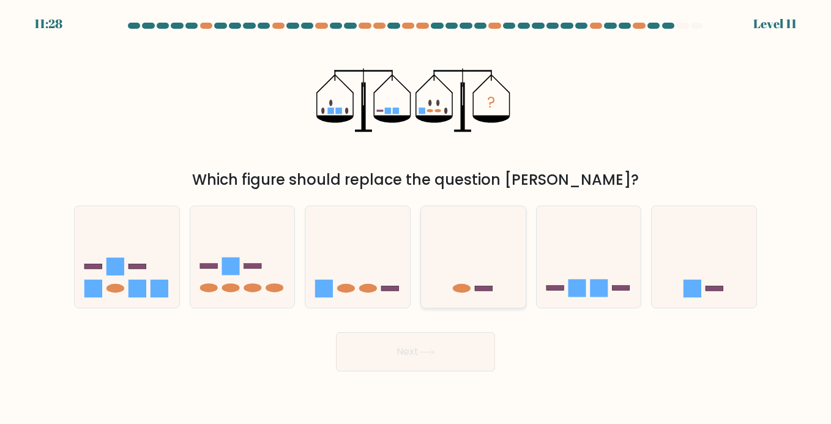
click at [449, 280] on icon at bounding box center [473, 257] width 105 height 86
click at [416, 218] on input "d." at bounding box center [415, 215] width 1 height 6
radio input "true"
click at [443, 338] on button "Next" at bounding box center [415, 351] width 159 height 39
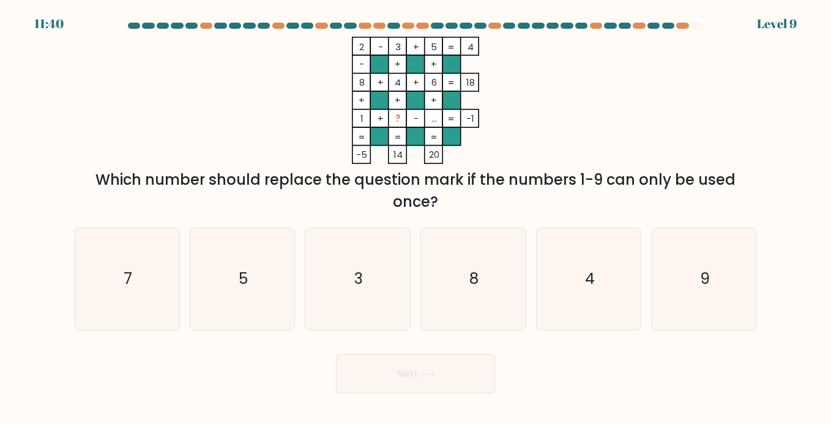
click at [398, 130] on rect at bounding box center [397, 136] width 18 height 18
click at [395, 294] on icon "3" at bounding box center [357, 279] width 102 height 102
click at [415, 218] on input "c. 3" at bounding box center [415, 215] width 1 height 6
radio input "true"
click at [409, 374] on button "Next" at bounding box center [415, 373] width 159 height 39
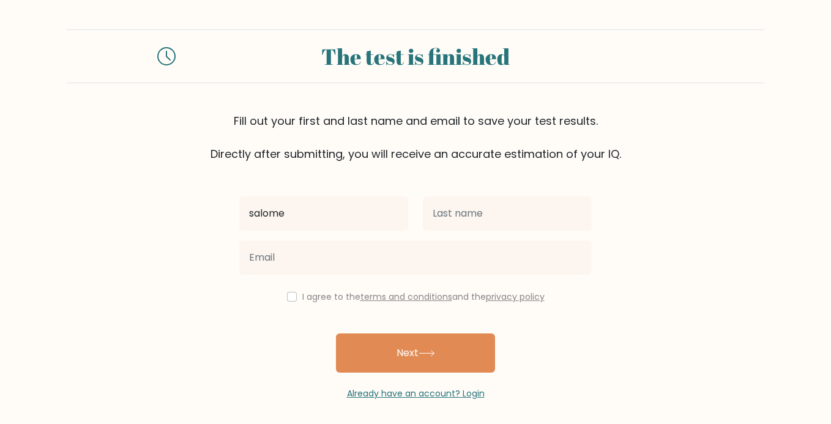
type input "salome"
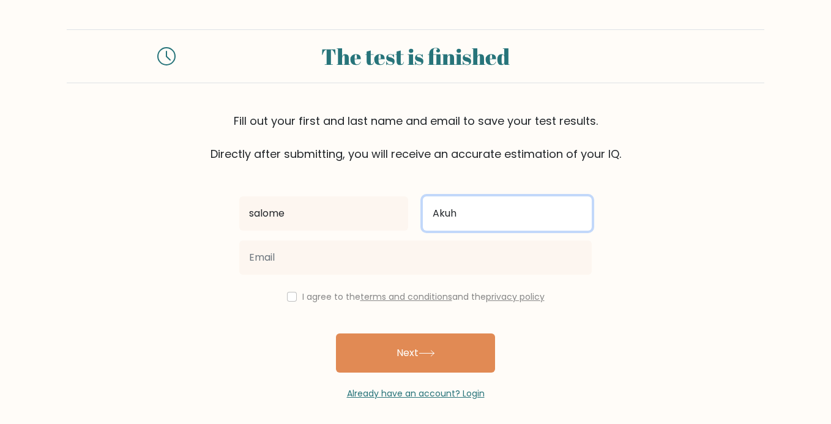
type input "Akuh"
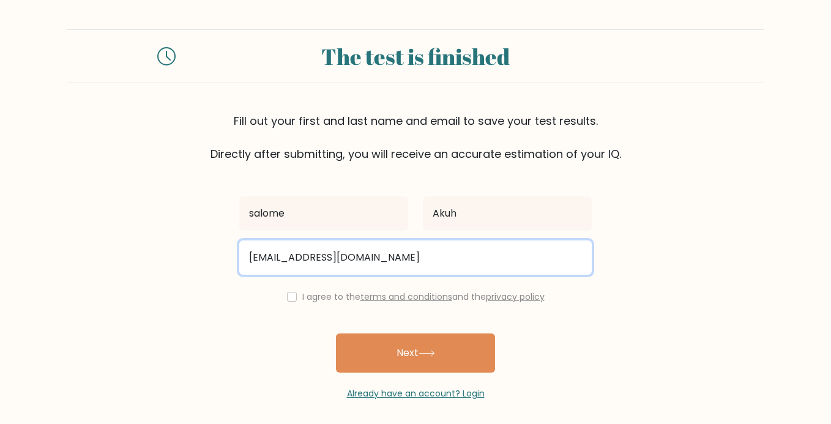
type input "salomeakuh2000@gmail.com"
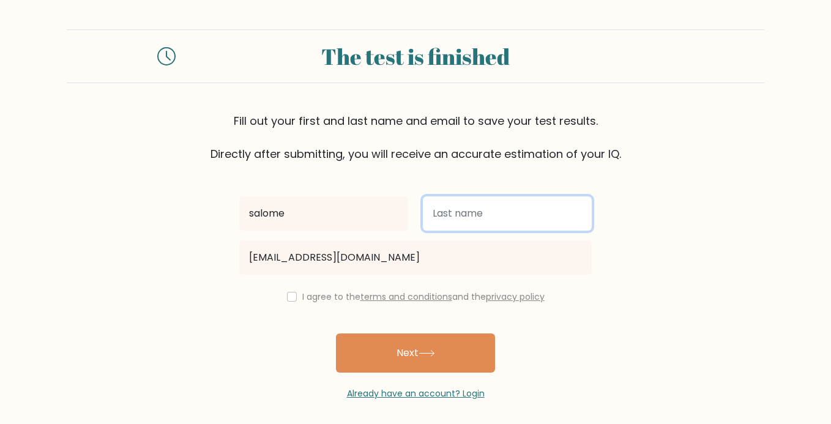
type input "Akuh"
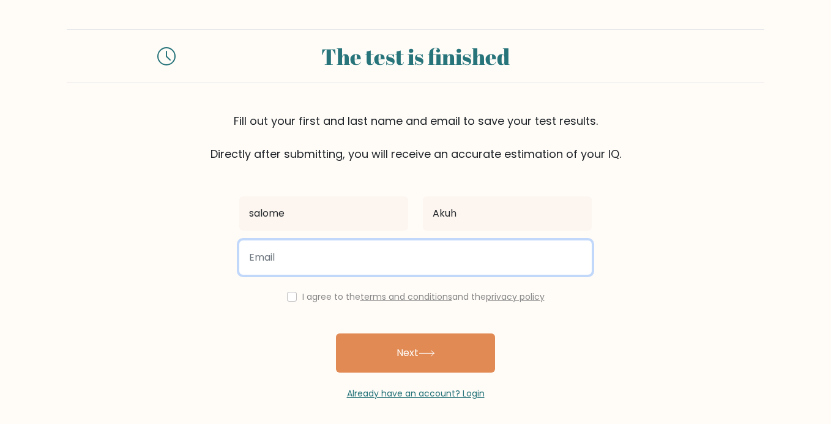
type input "salomeakuh2000@gmail.com"
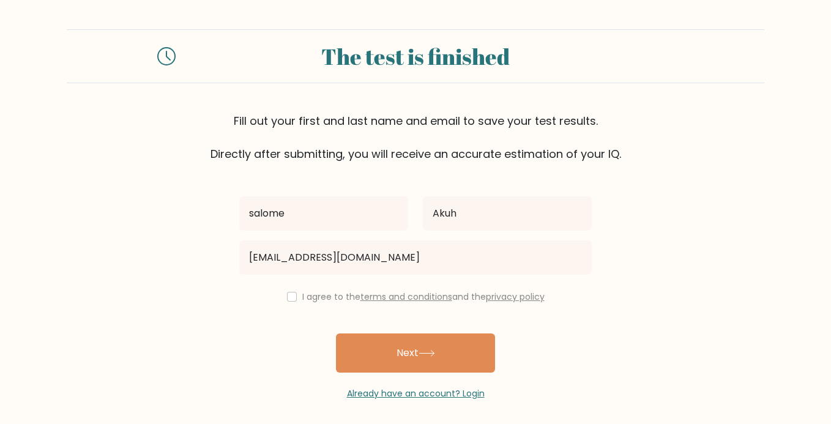
click at [292, 298] on input "checkbox" at bounding box center [292, 297] width 10 height 10
checkbox input "true"
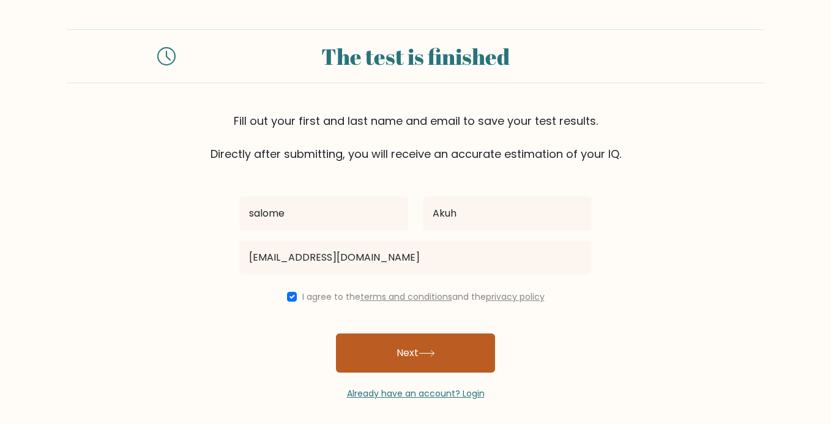
click at [458, 352] on button "Next" at bounding box center [415, 352] width 159 height 39
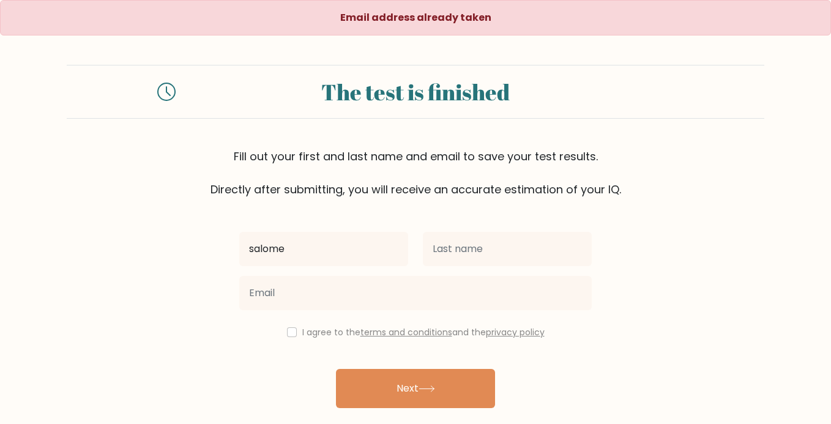
type input "salome"
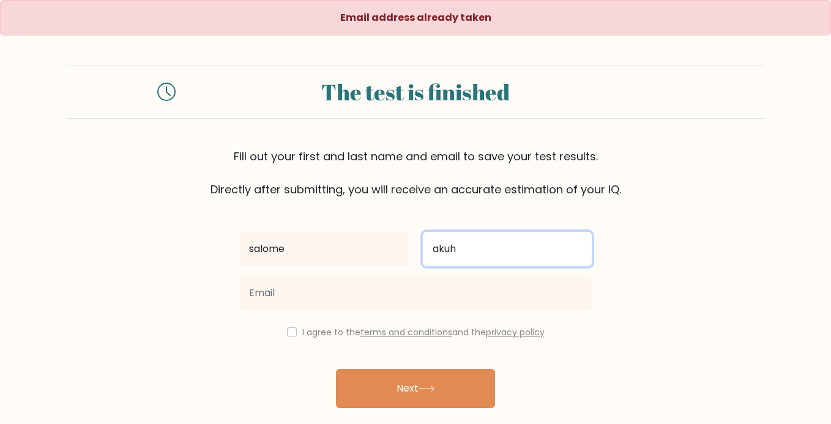
type input "akuh"
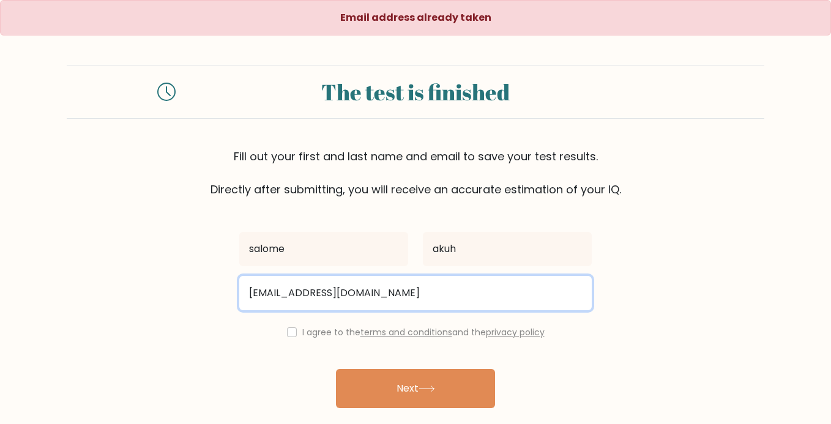
type input "salomeatule2000@gmail.com"
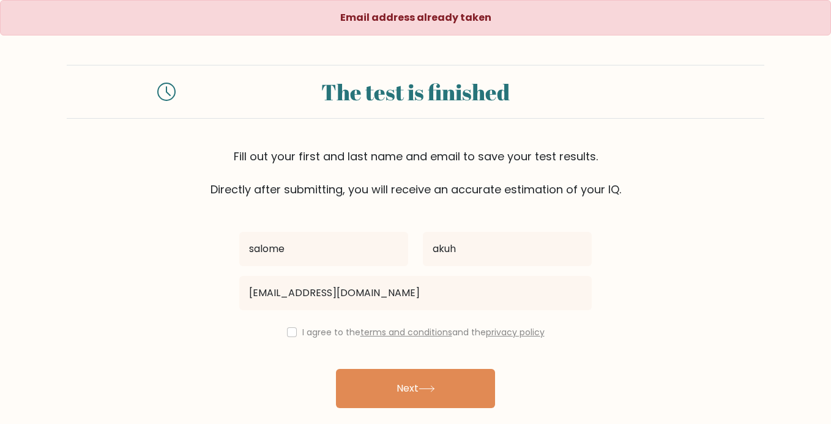
click at [289, 337] on input "checkbox" at bounding box center [292, 332] width 10 height 10
checkbox input "true"
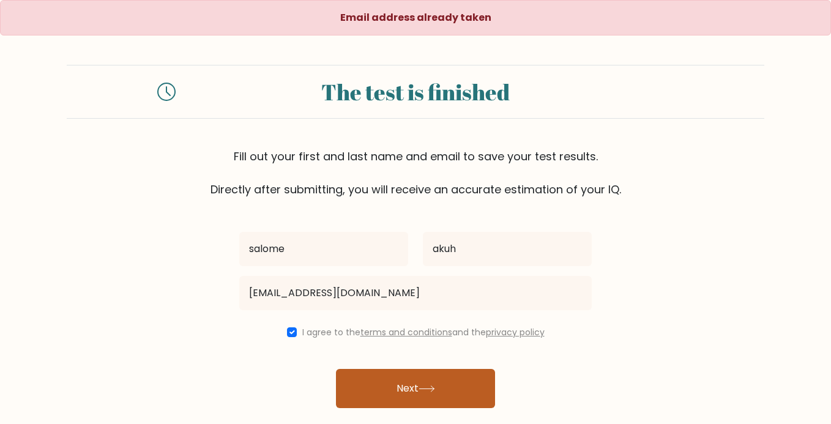
click at [395, 385] on button "Next" at bounding box center [415, 388] width 159 height 39
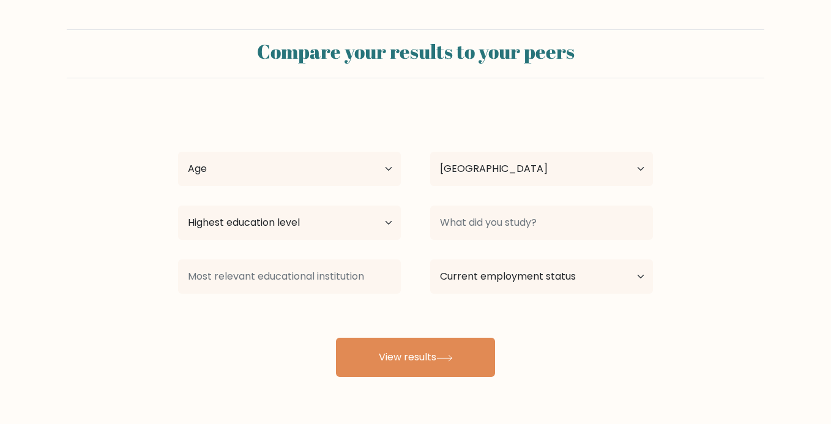
select select "NG"
select select "25_34"
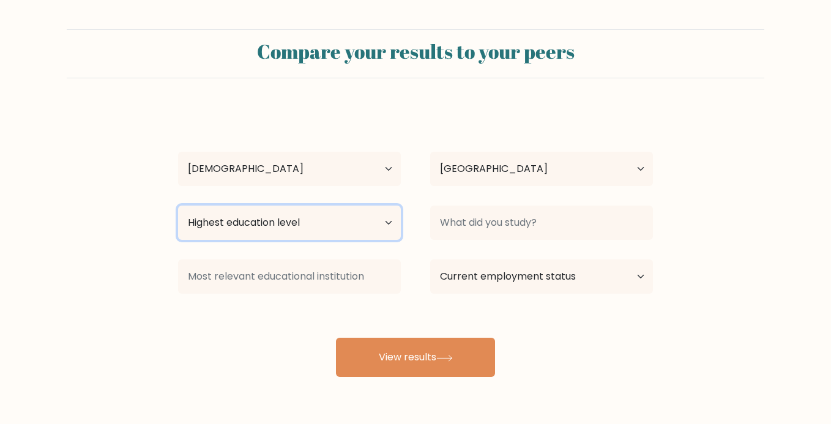
select select "bachelors_degree"
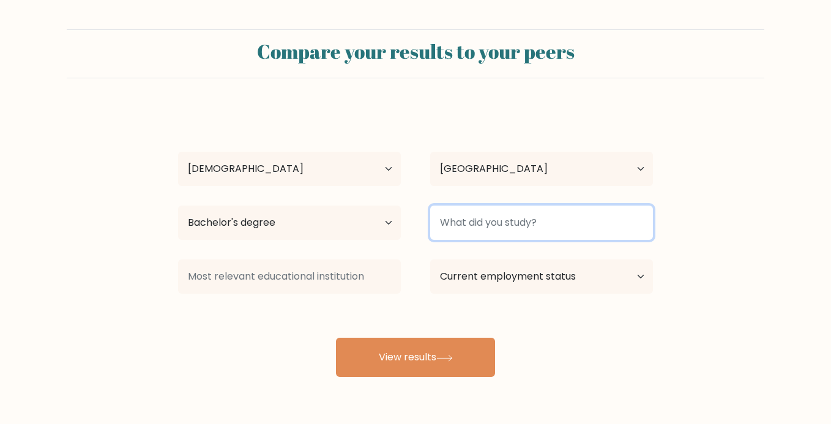
click at [490, 220] on input at bounding box center [541, 223] width 223 height 34
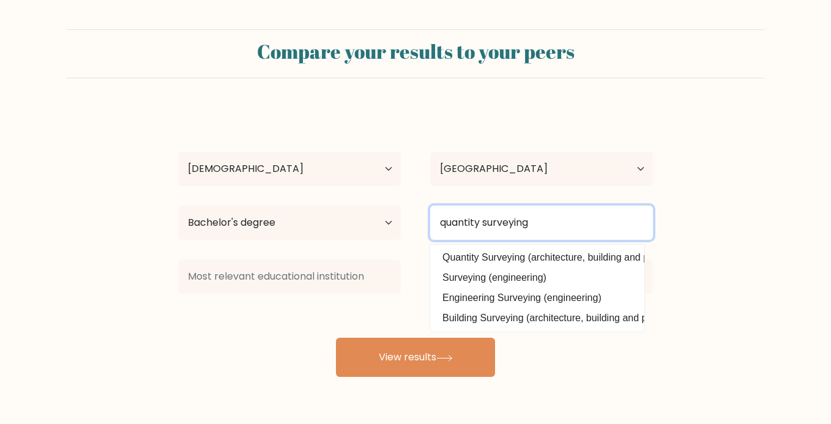
type input "quantity surveying"
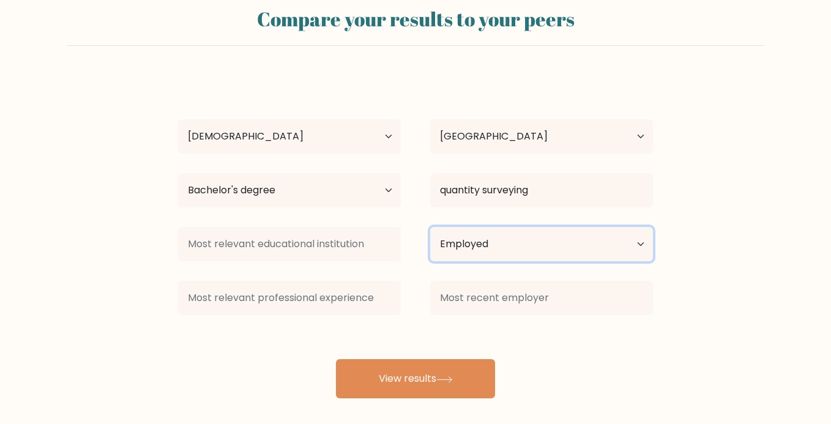
scroll to position [35, 0]
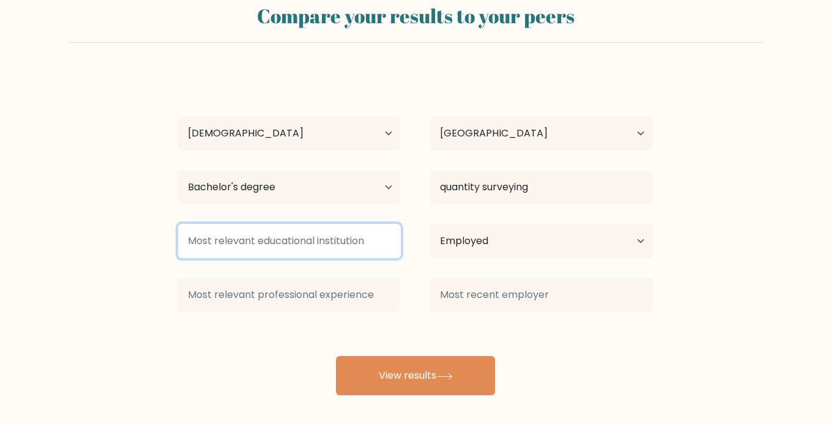
click at [367, 241] on input at bounding box center [289, 241] width 223 height 34
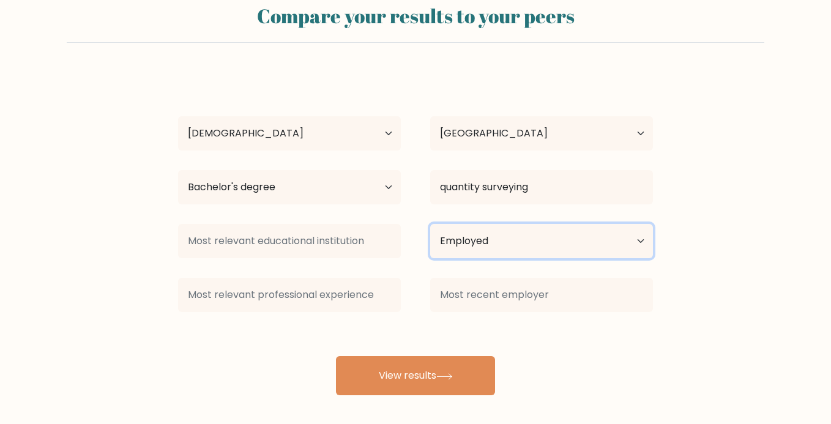
select select "other"
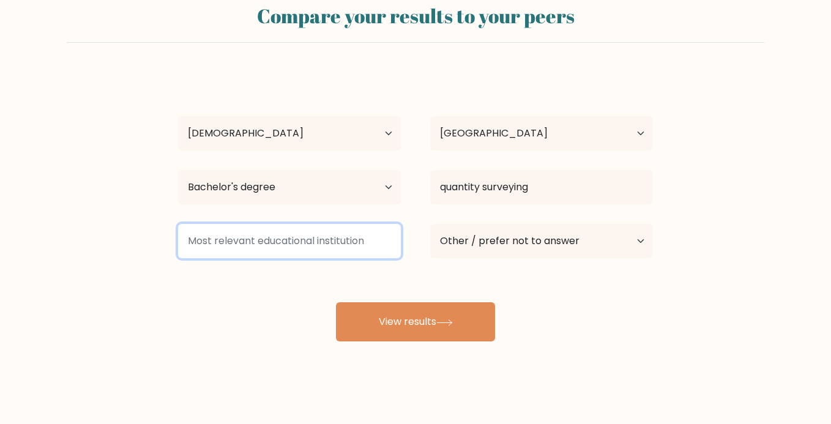
click at [354, 240] on input at bounding box center [289, 241] width 223 height 34
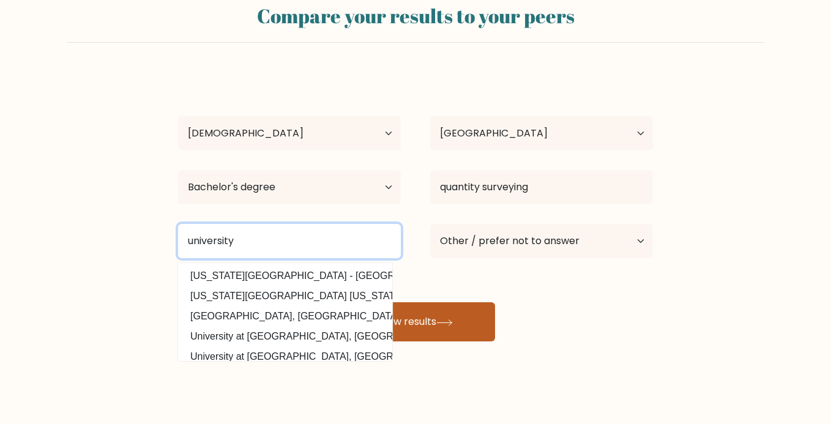
type input "university"
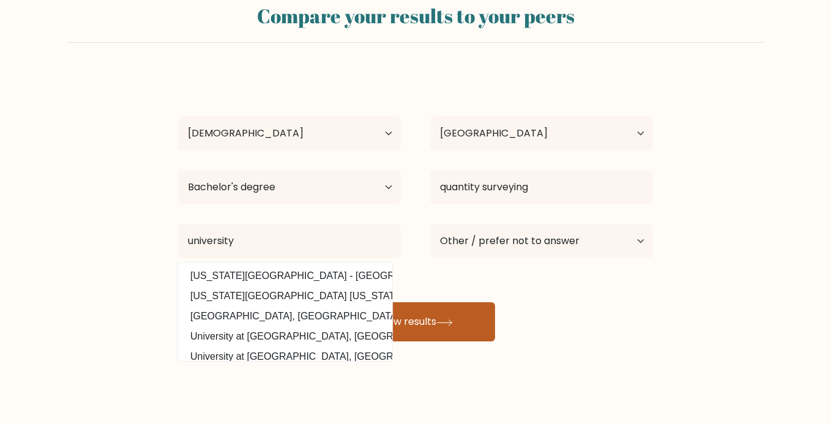
click at [371, 313] on button "View results" at bounding box center [415, 321] width 159 height 39
